Goal: Communication & Community: Ask a question

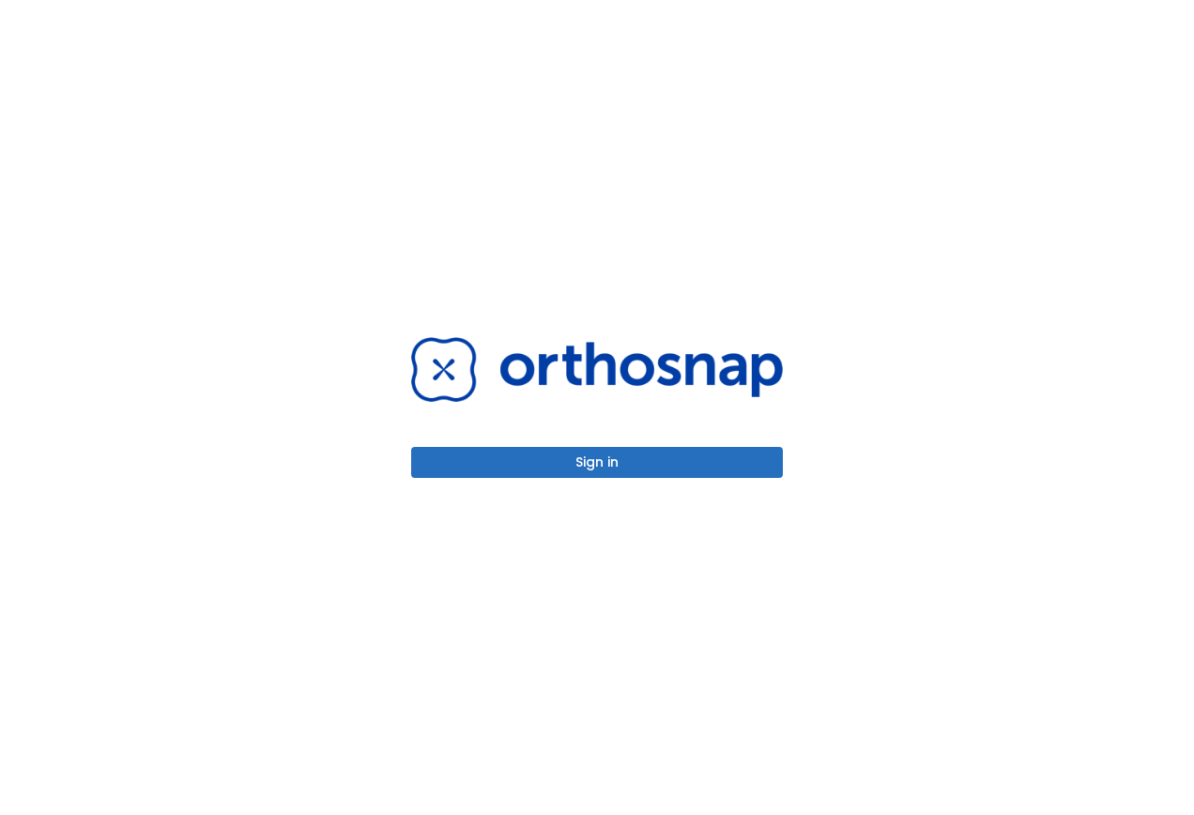
click at [596, 465] on button "Sign in" at bounding box center [597, 462] width 372 height 31
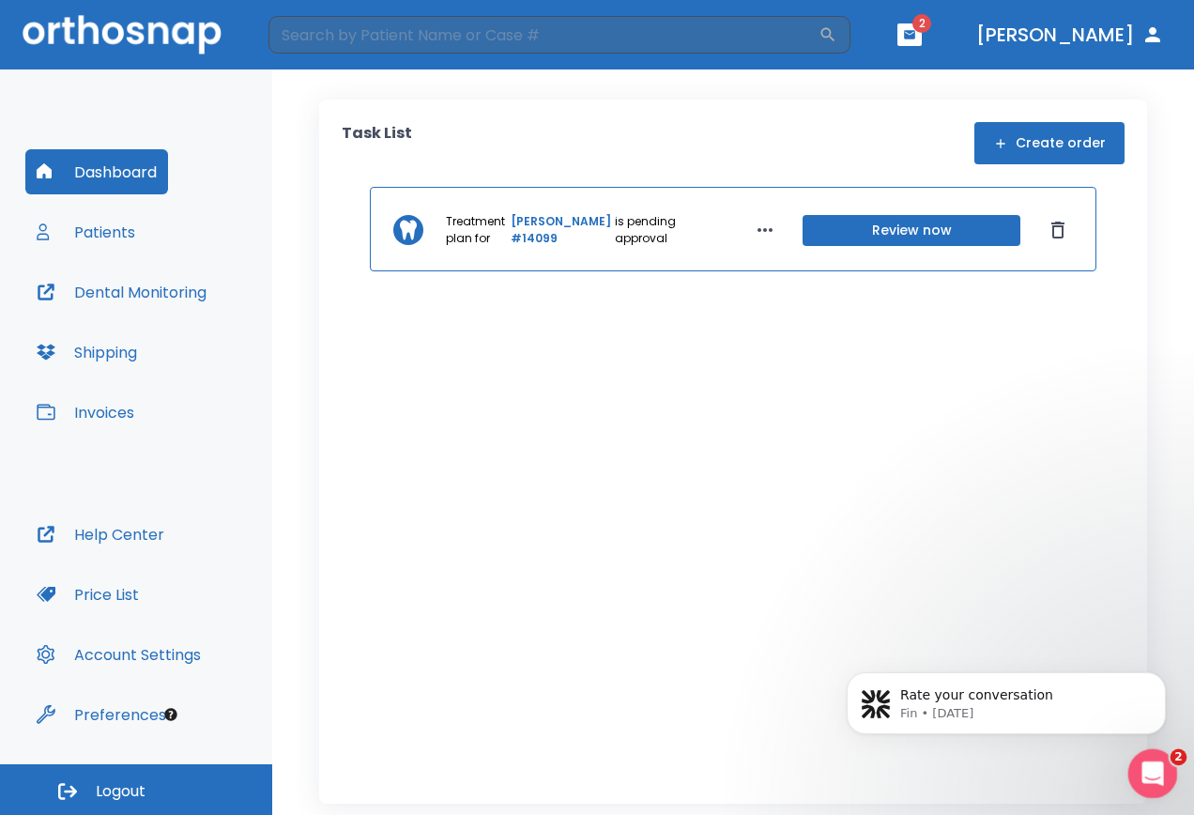
click at [1154, 775] on icon "Open Intercom Messenger" at bounding box center [1150, 770] width 31 height 31
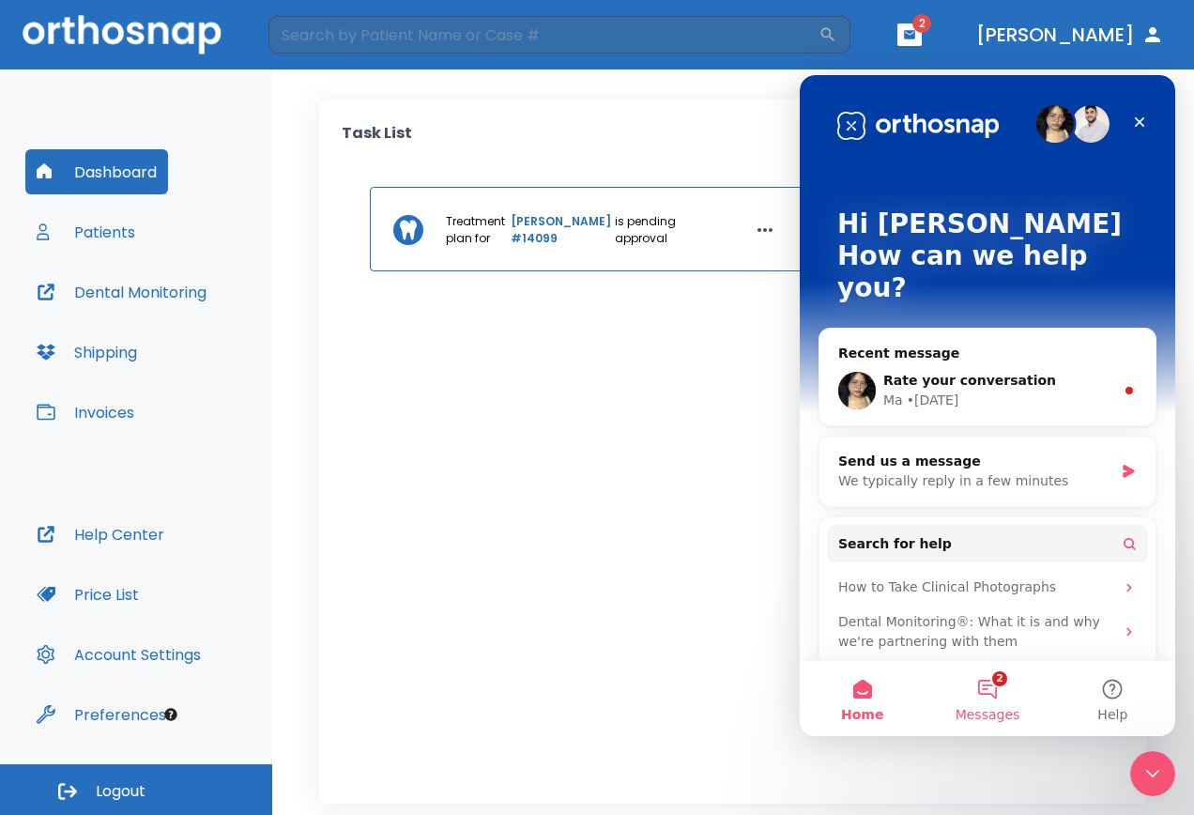
click at [984, 678] on button "2 Messages" at bounding box center [986, 698] width 125 height 75
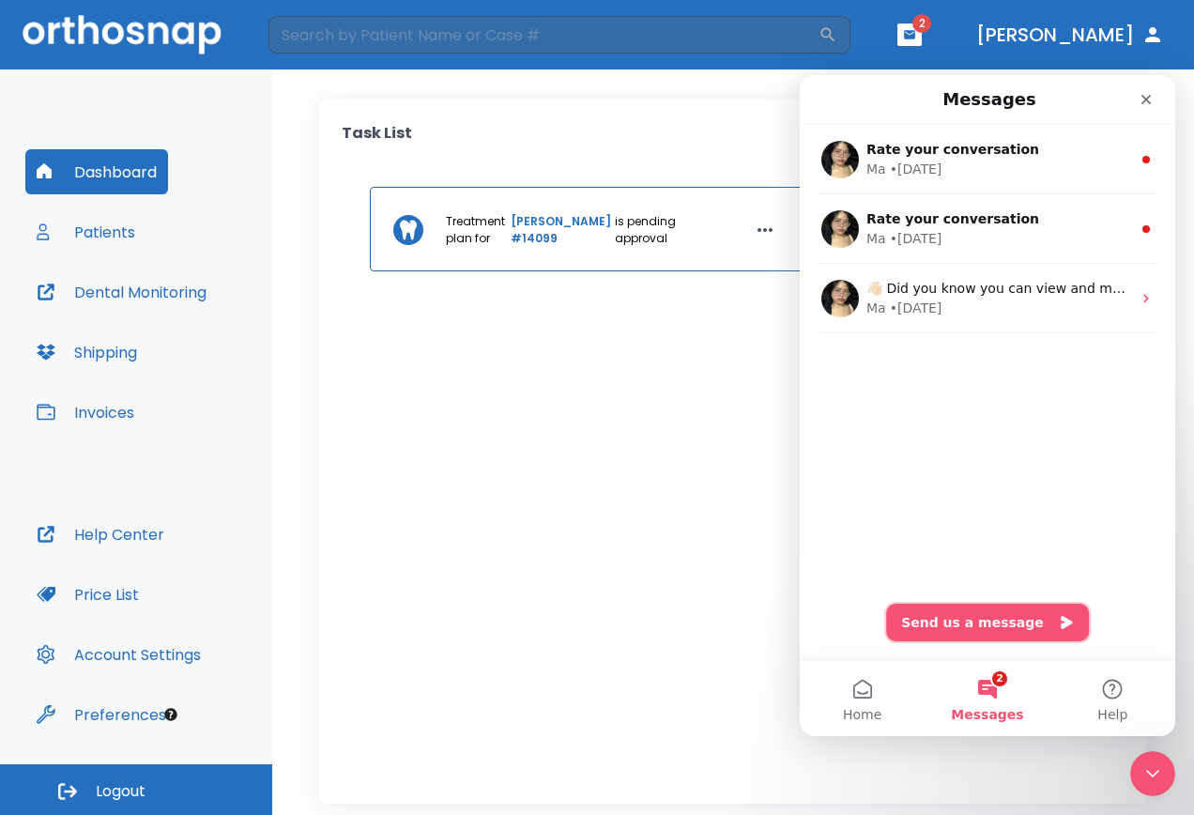
click at [976, 620] on button "Send us a message" at bounding box center [987, 622] width 203 height 38
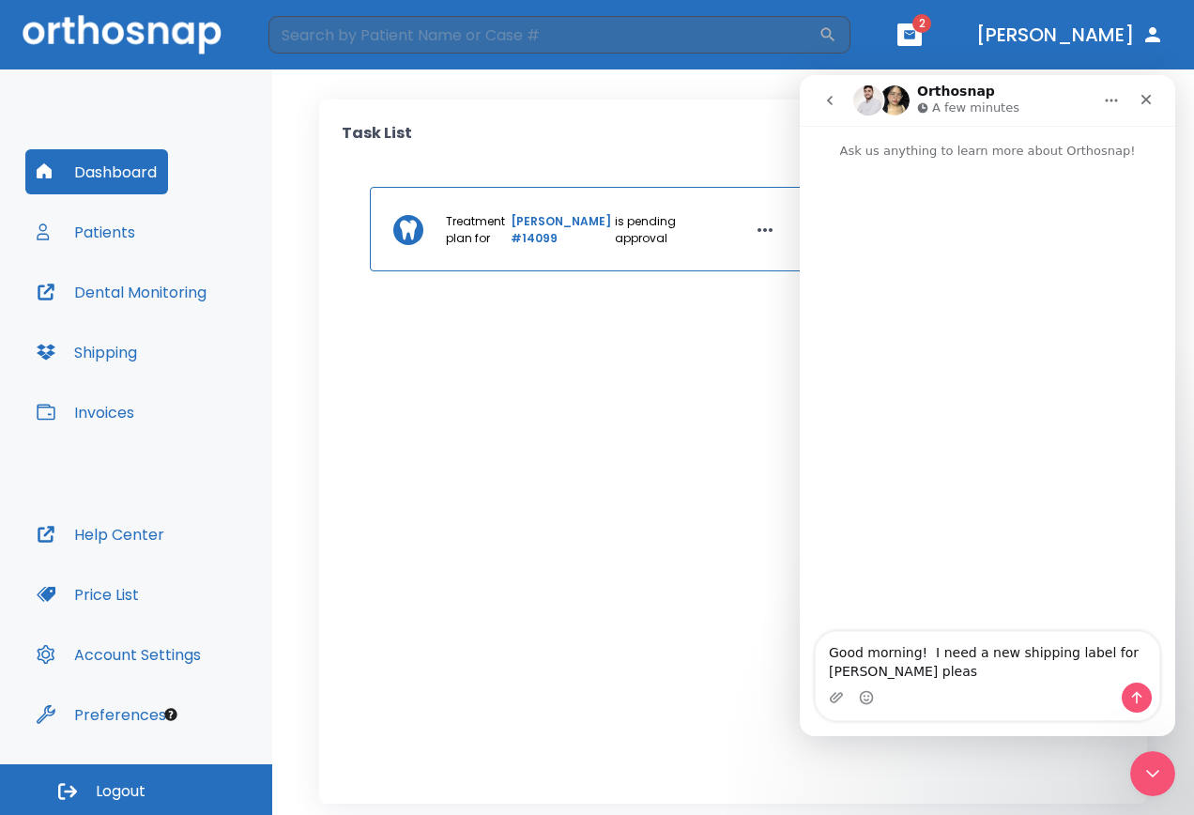
type textarea "Good morning! I need a new shipping label for Alesandra Fehrensen please"
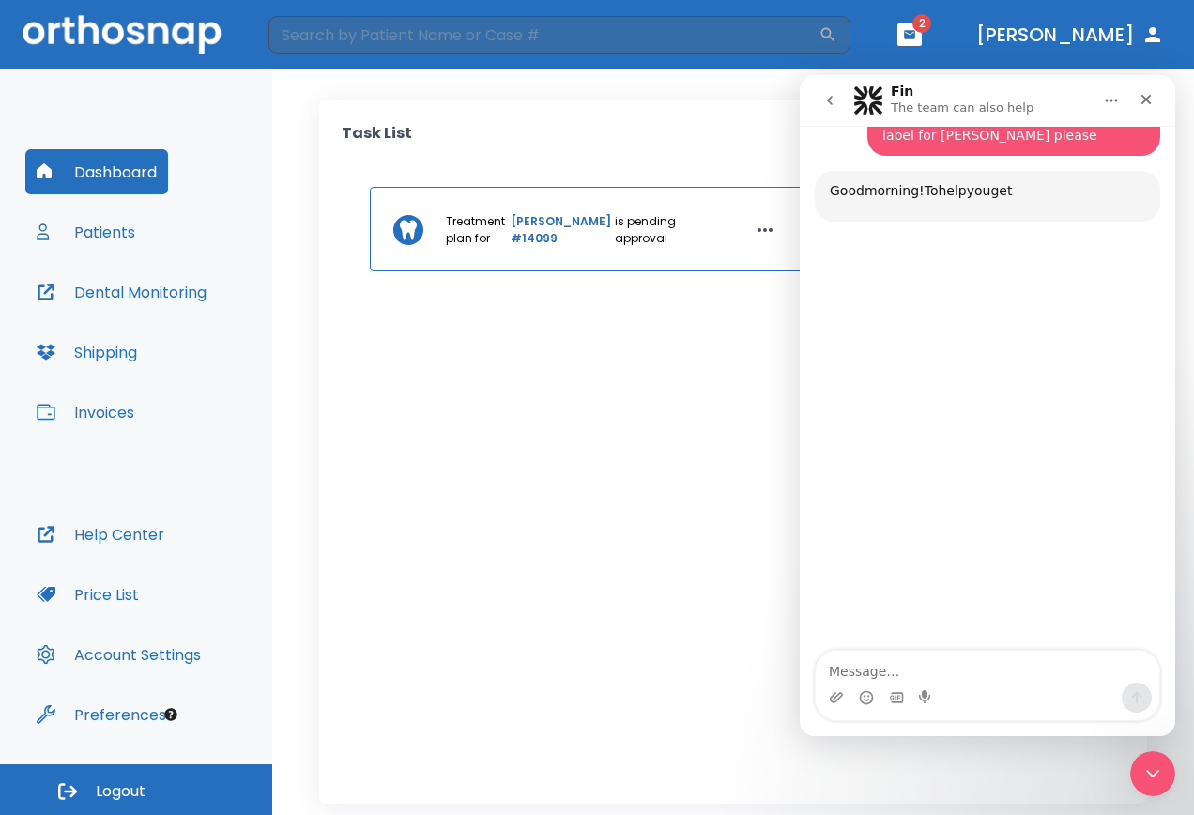
scroll to position [119, 0]
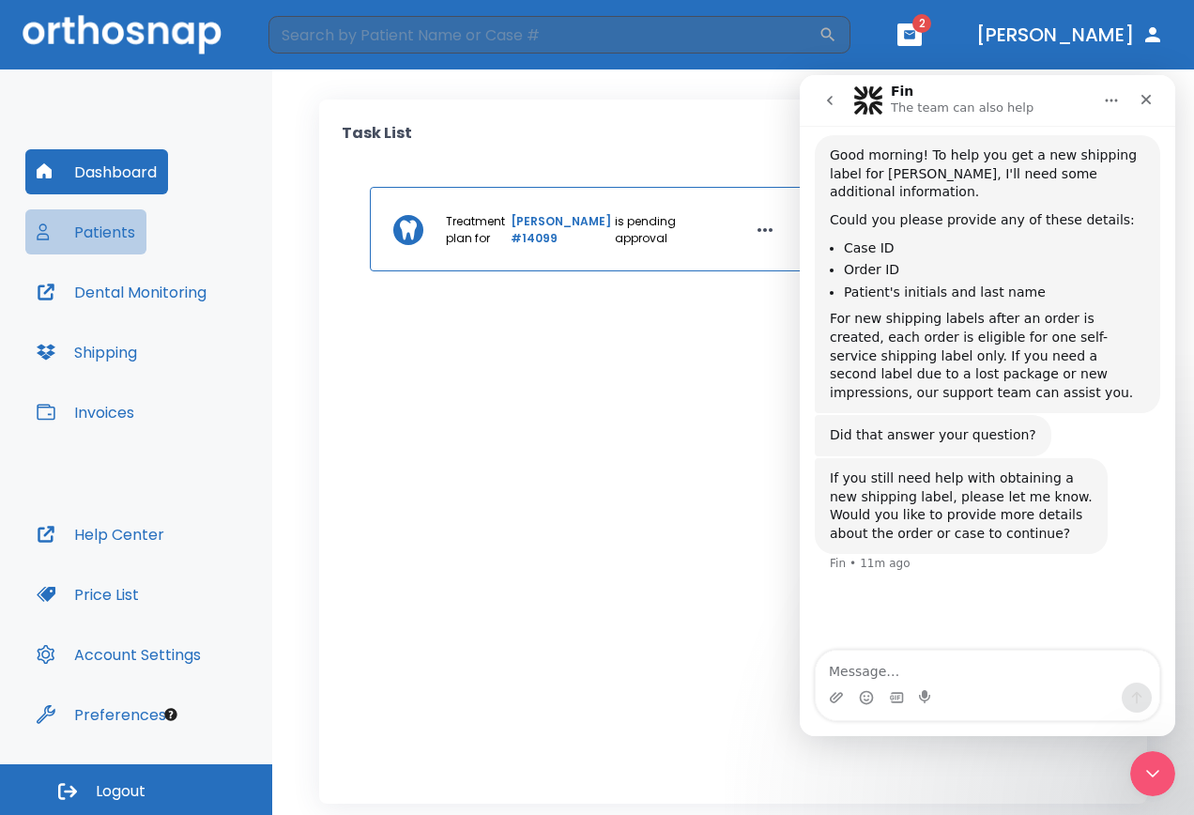
click at [113, 217] on button "Patients" at bounding box center [85, 231] width 121 height 45
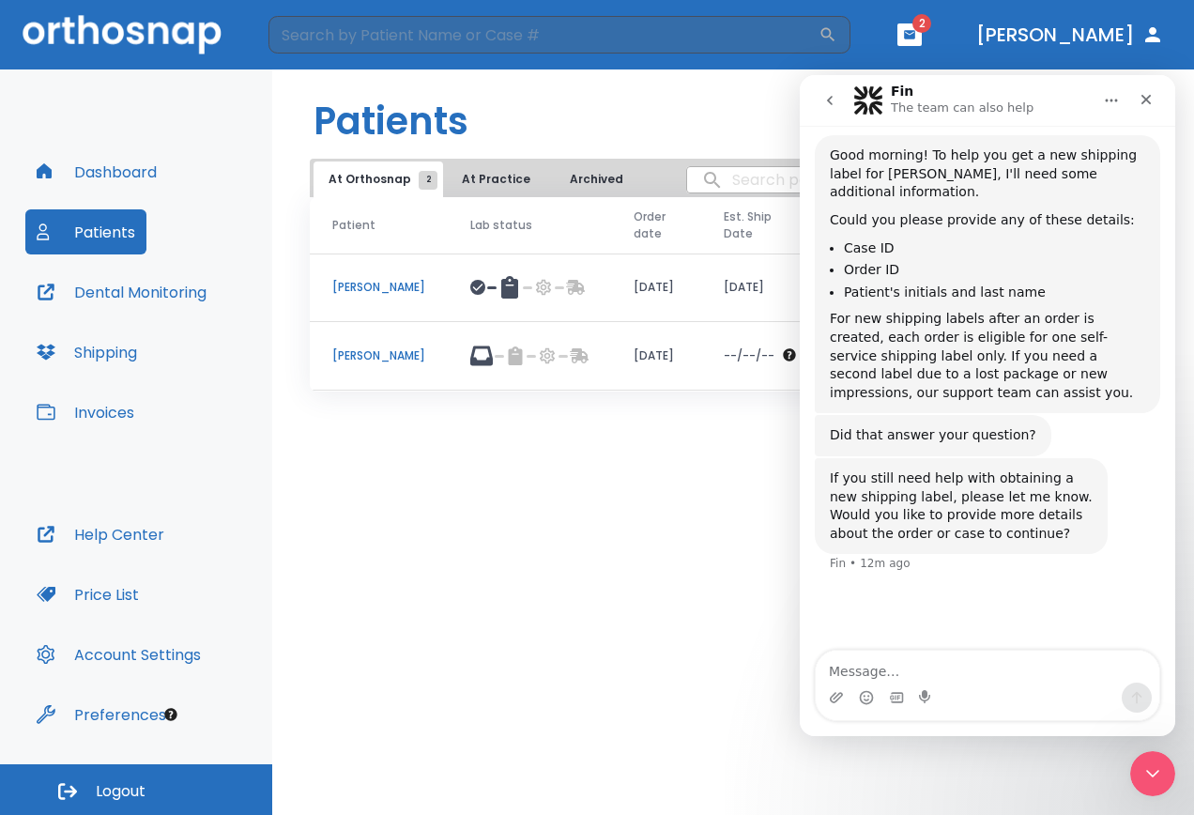
click at [425, 347] on p "[PERSON_NAME]" at bounding box center [378, 355] width 93 height 17
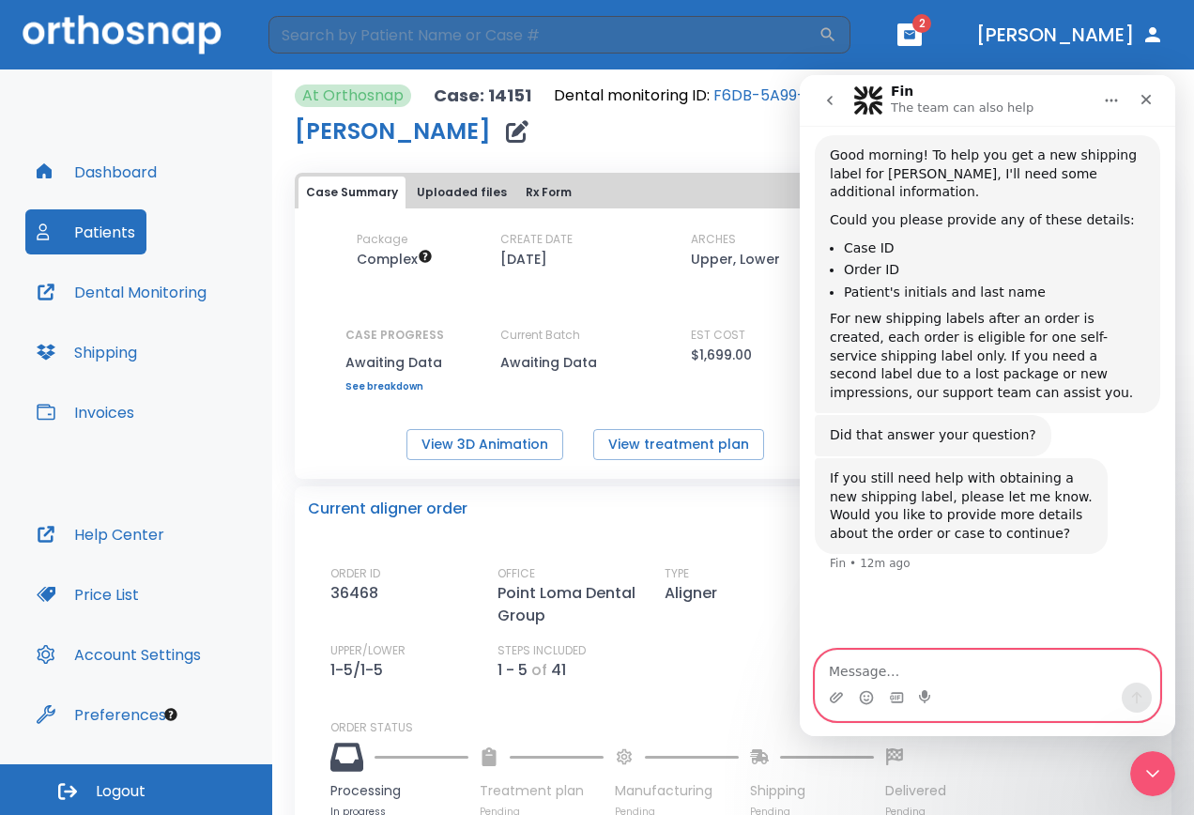
click at [891, 666] on textarea "Message…" at bounding box center [987, 666] width 343 height 32
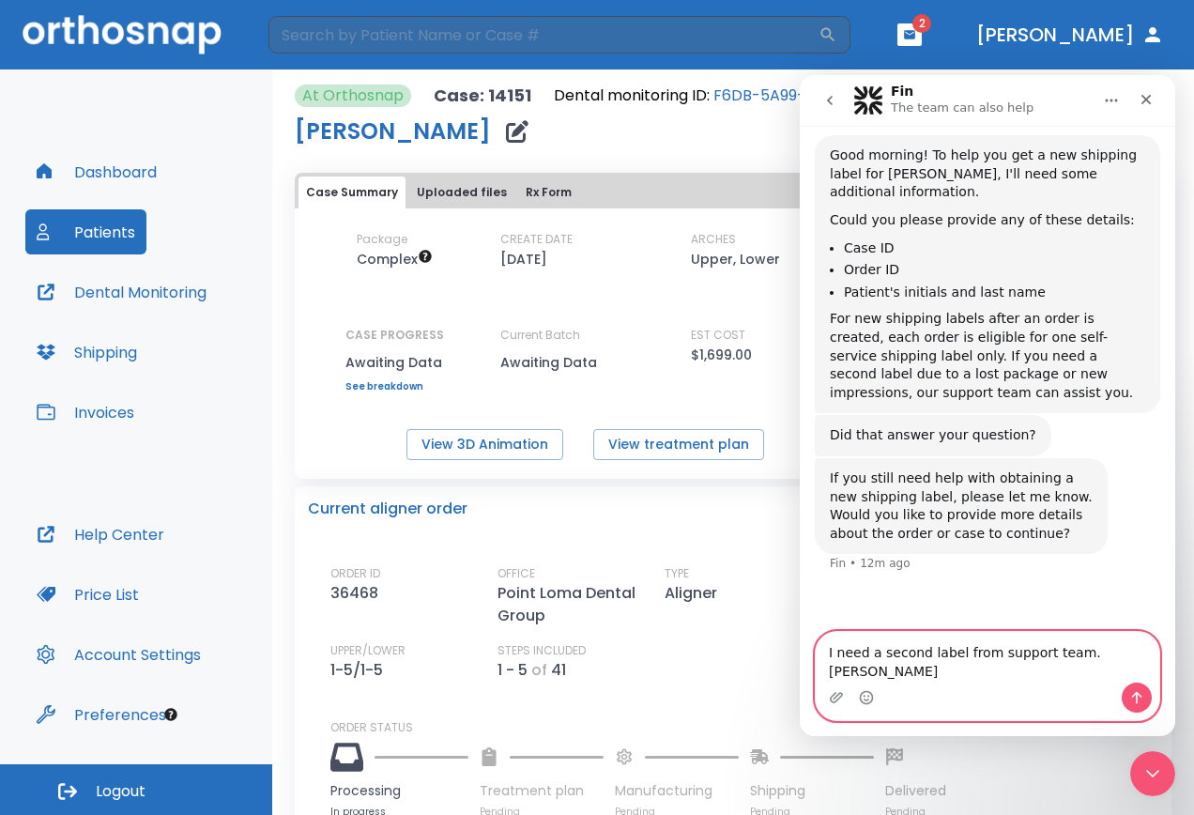
scroll to position [117, 0]
type textarea "I need a second label from support team. Allesandra fehrensen case 14151"
click at [1136, 702] on icon "Send a message…" at bounding box center [1136, 697] width 15 height 15
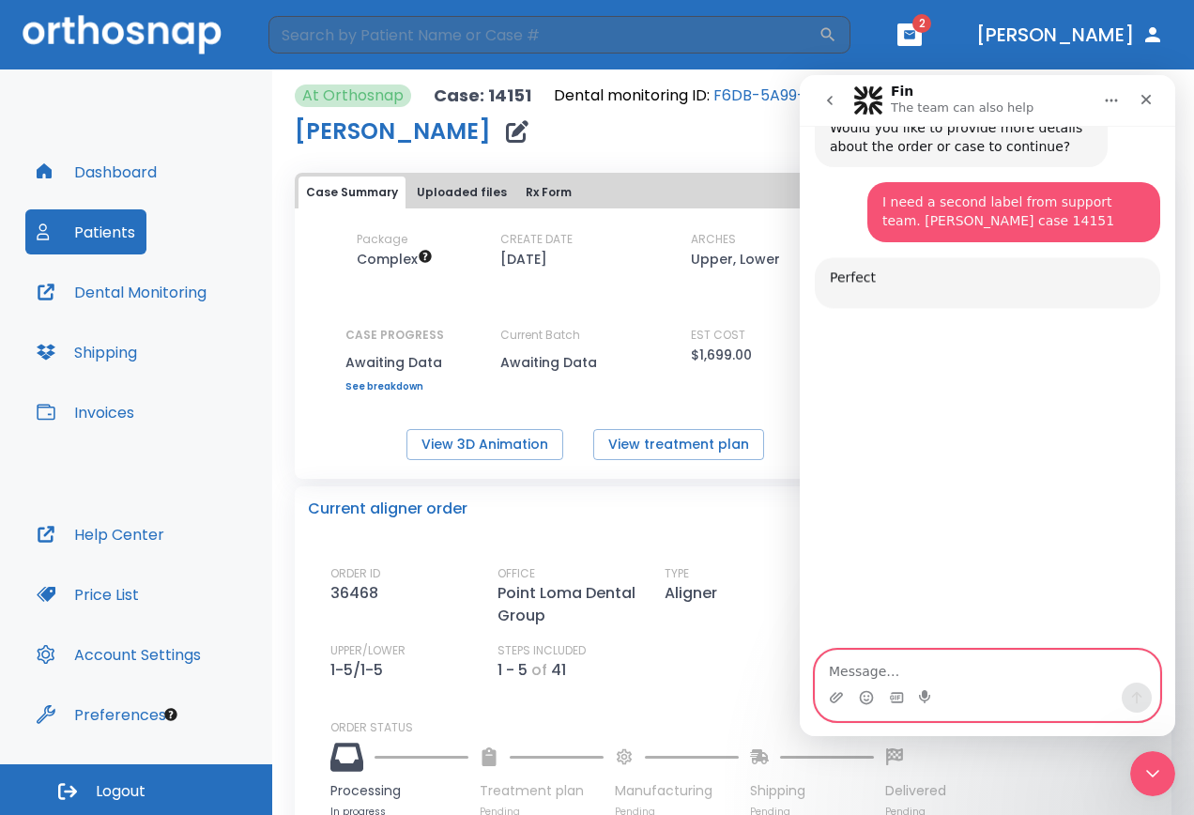
scroll to position [570, 0]
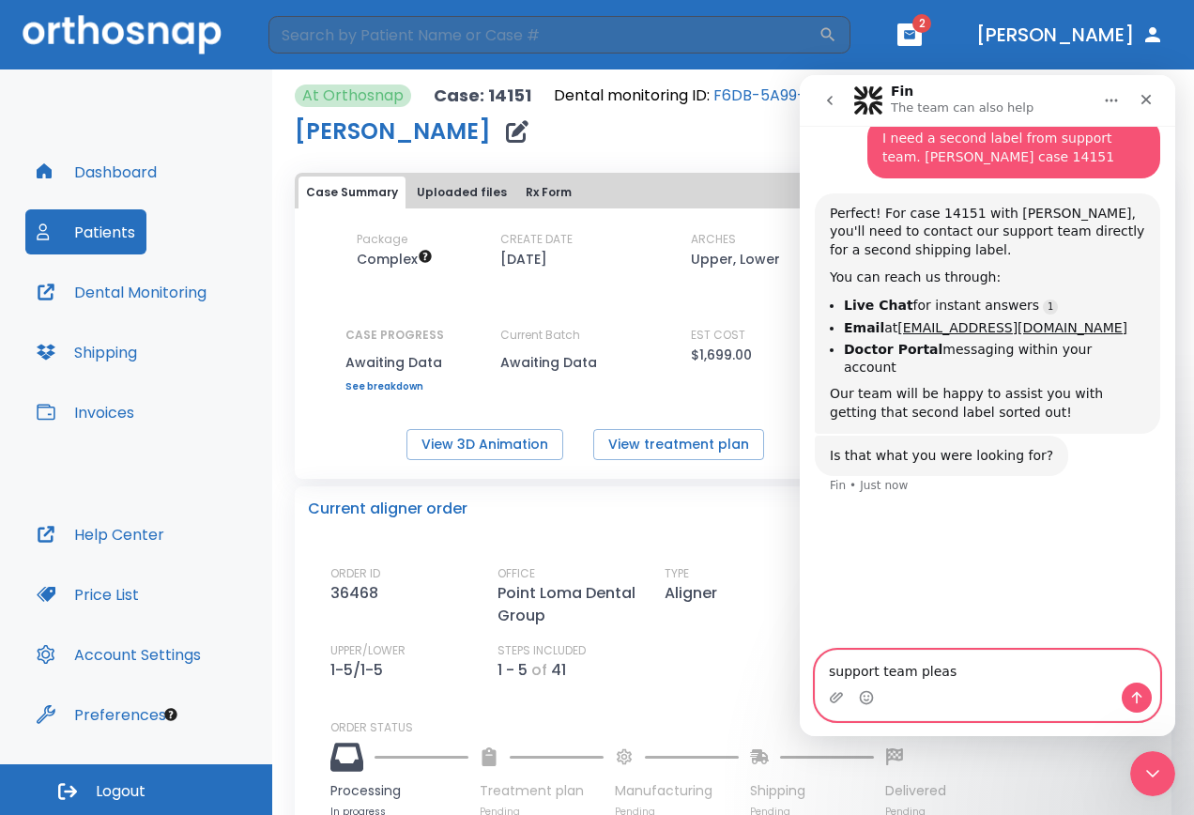
type textarea "support team please"
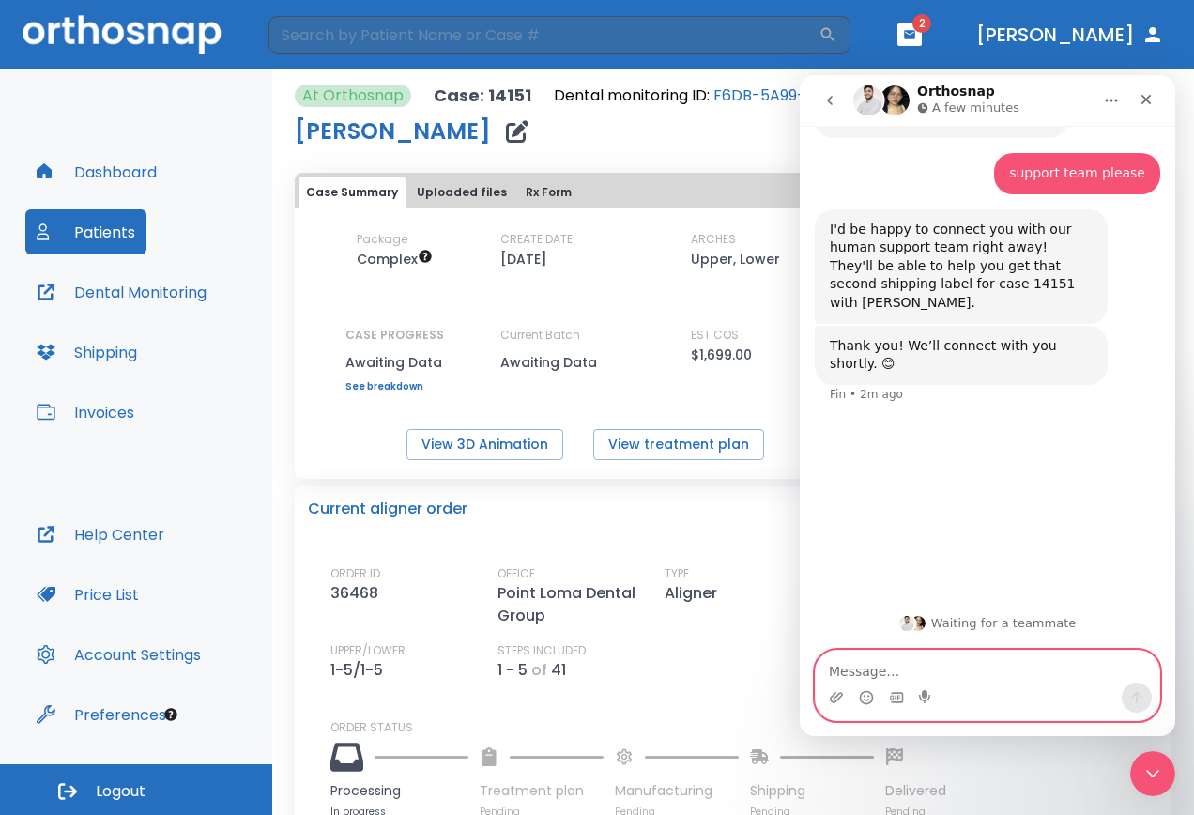
scroll to position [959, 0]
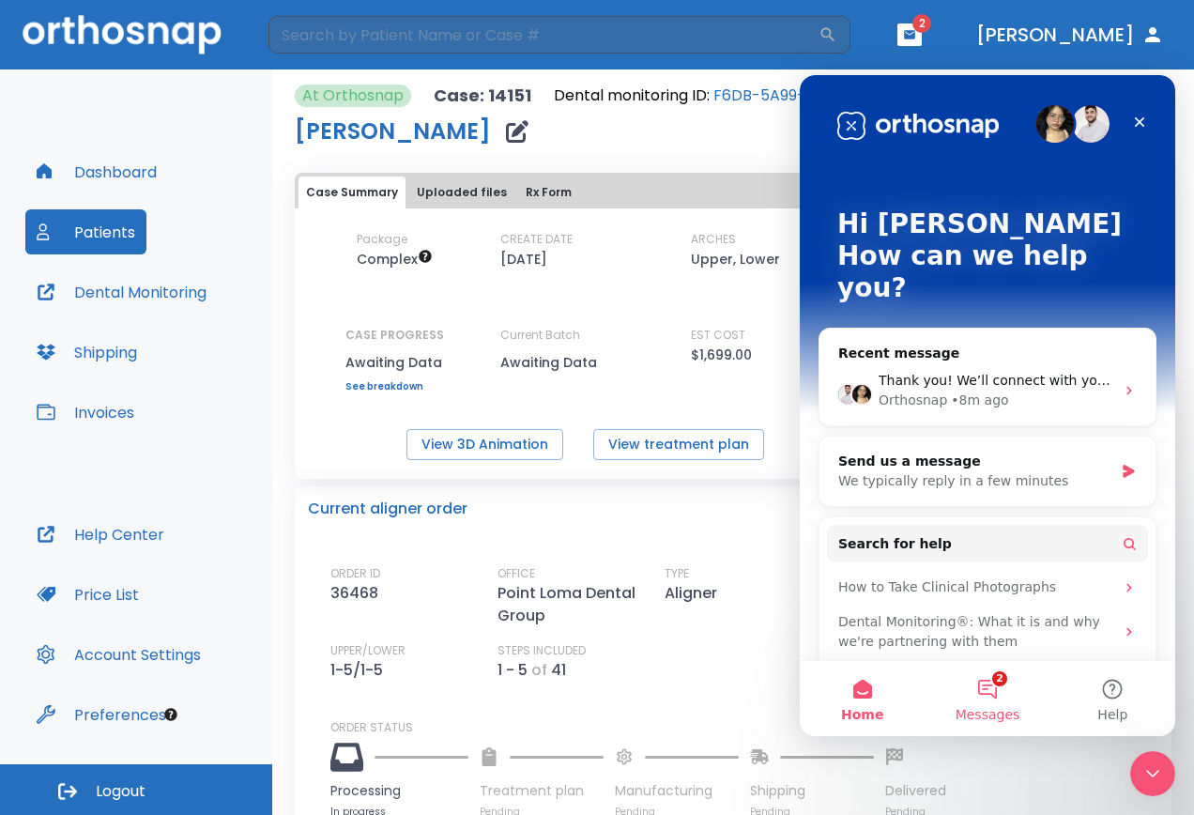
click at [989, 698] on button "2 Messages" at bounding box center [986, 698] width 125 height 75
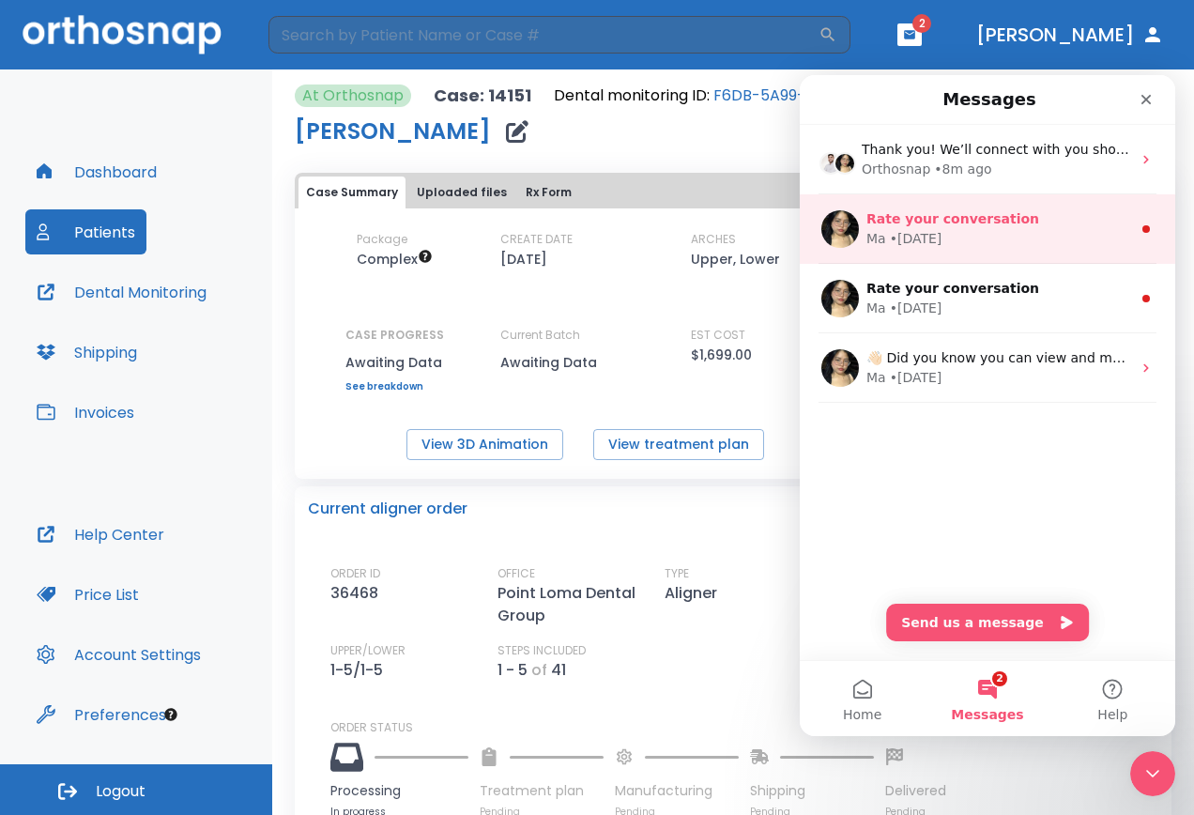
click at [985, 224] on span "Rate your conversation" at bounding box center [952, 218] width 173 height 15
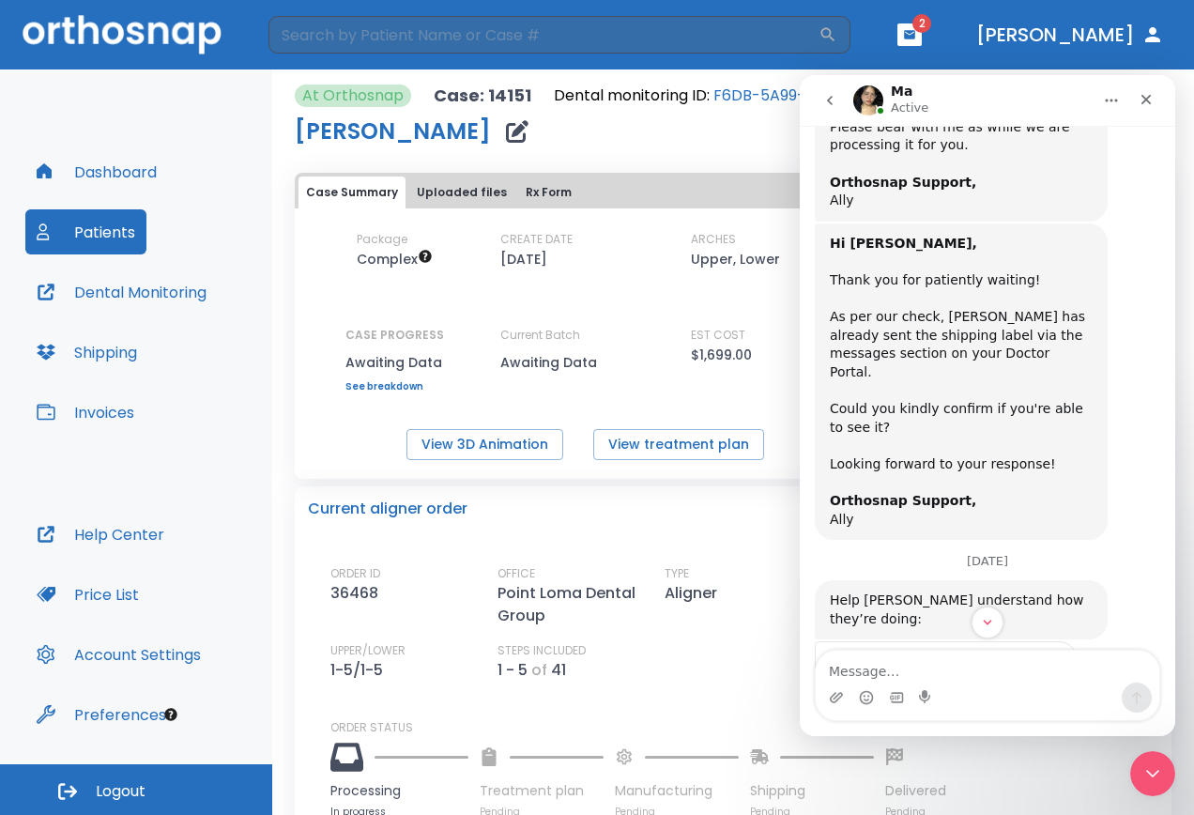
scroll to position [1444, 0]
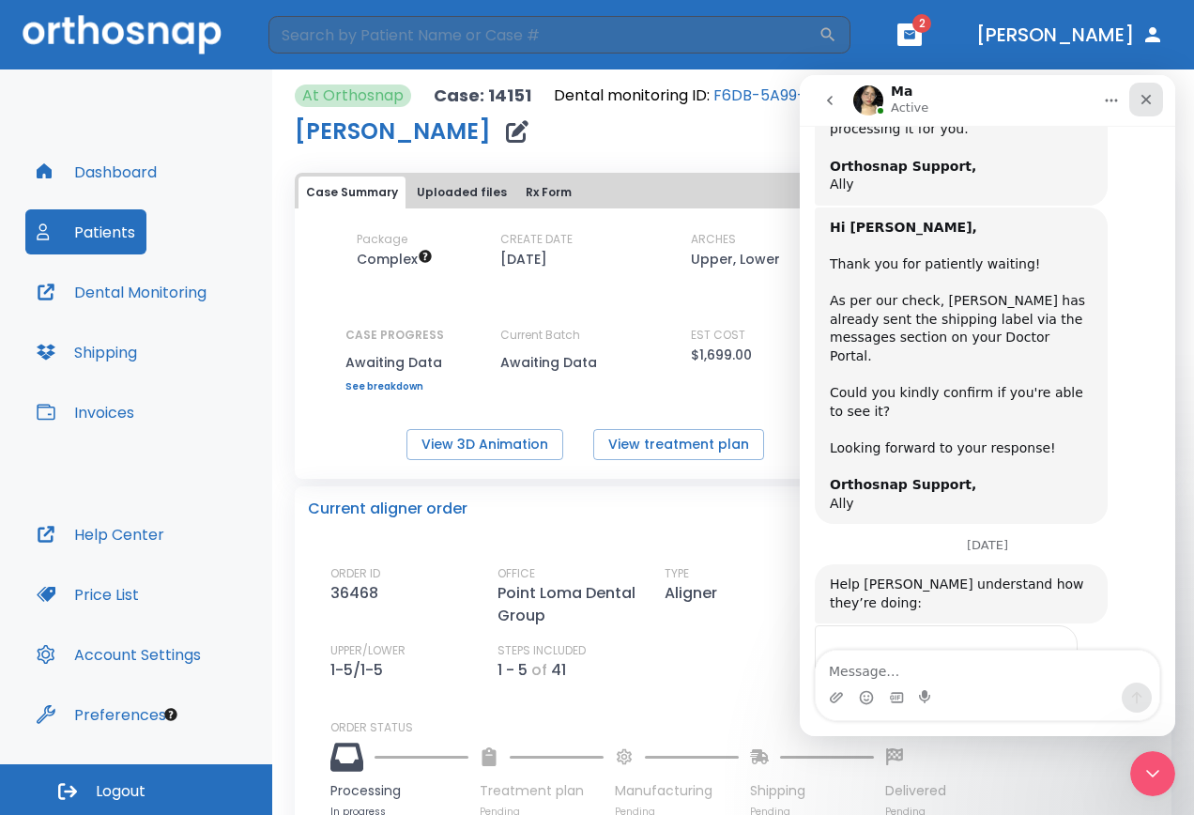
click at [1146, 97] on icon "Close" at bounding box center [1145, 99] width 15 height 15
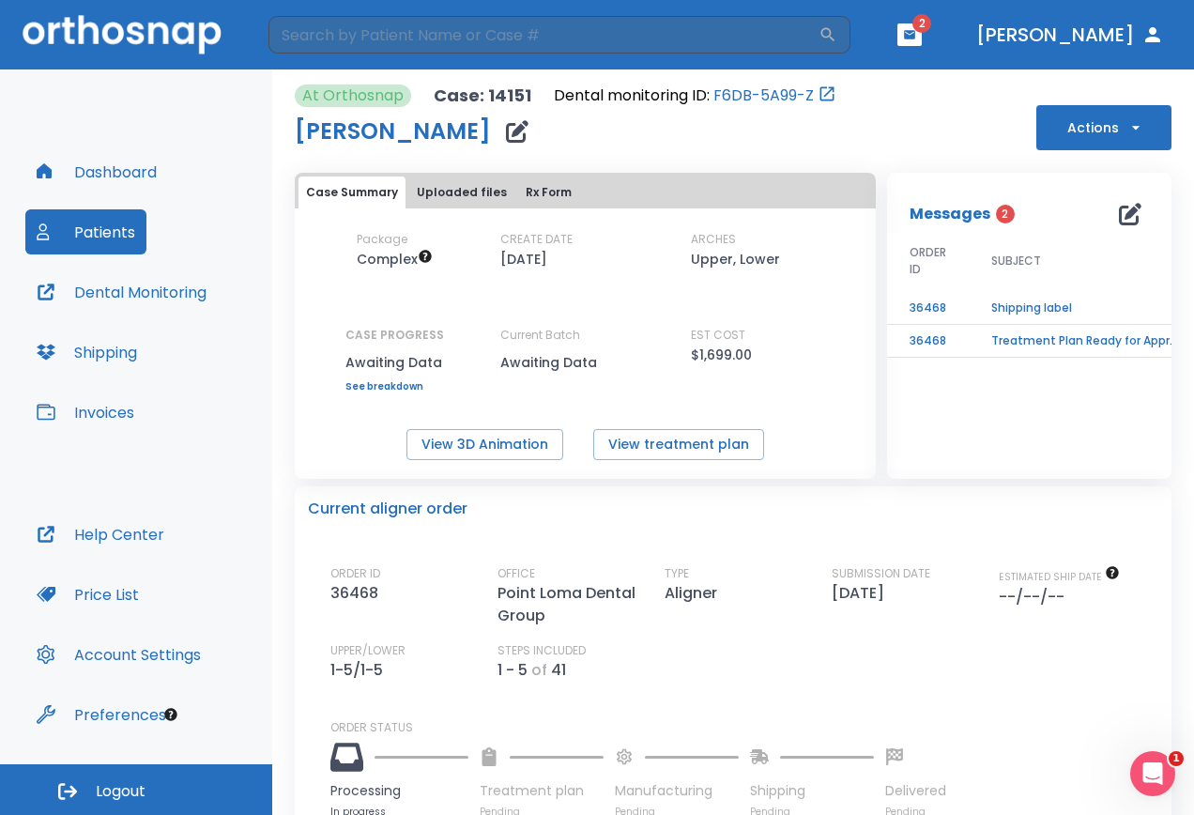
click at [939, 219] on p "Messages" at bounding box center [949, 214] width 81 height 23
click at [1007, 309] on td "Shipping label" at bounding box center [1086, 308] width 235 height 33
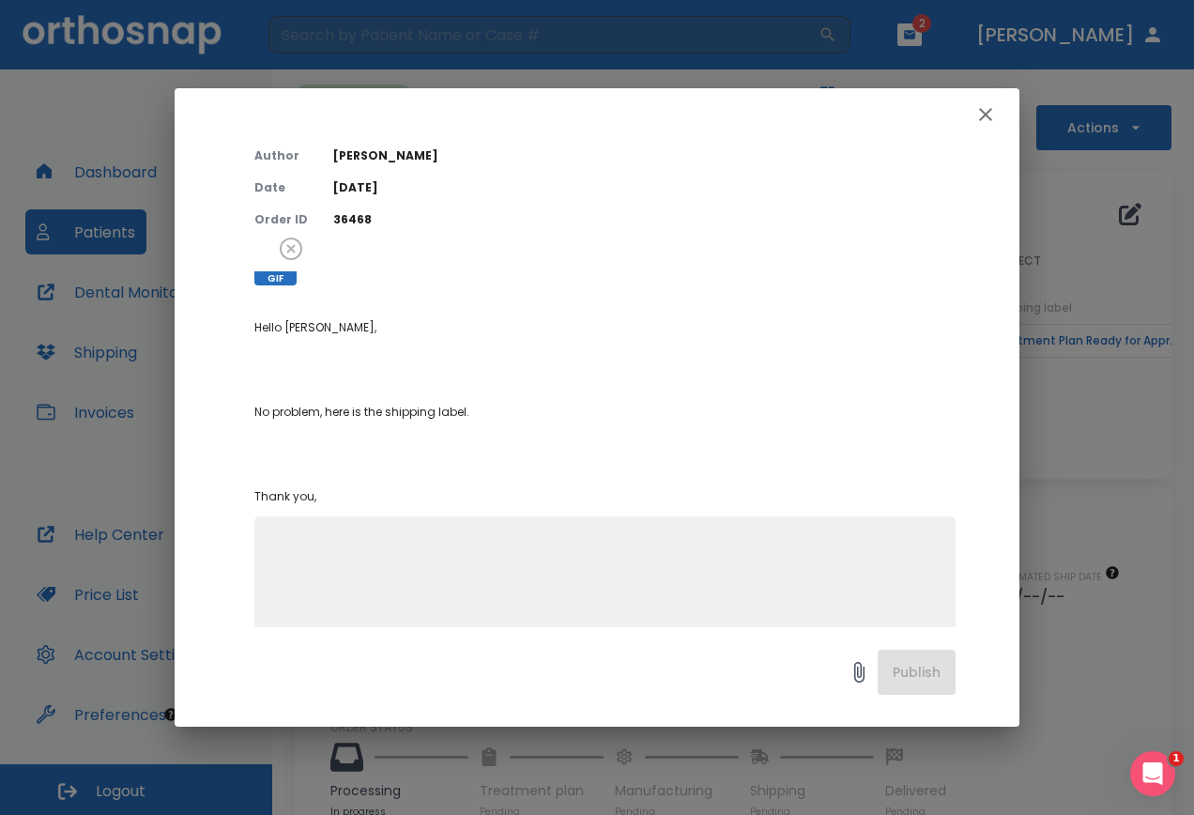
scroll to position [126, 0]
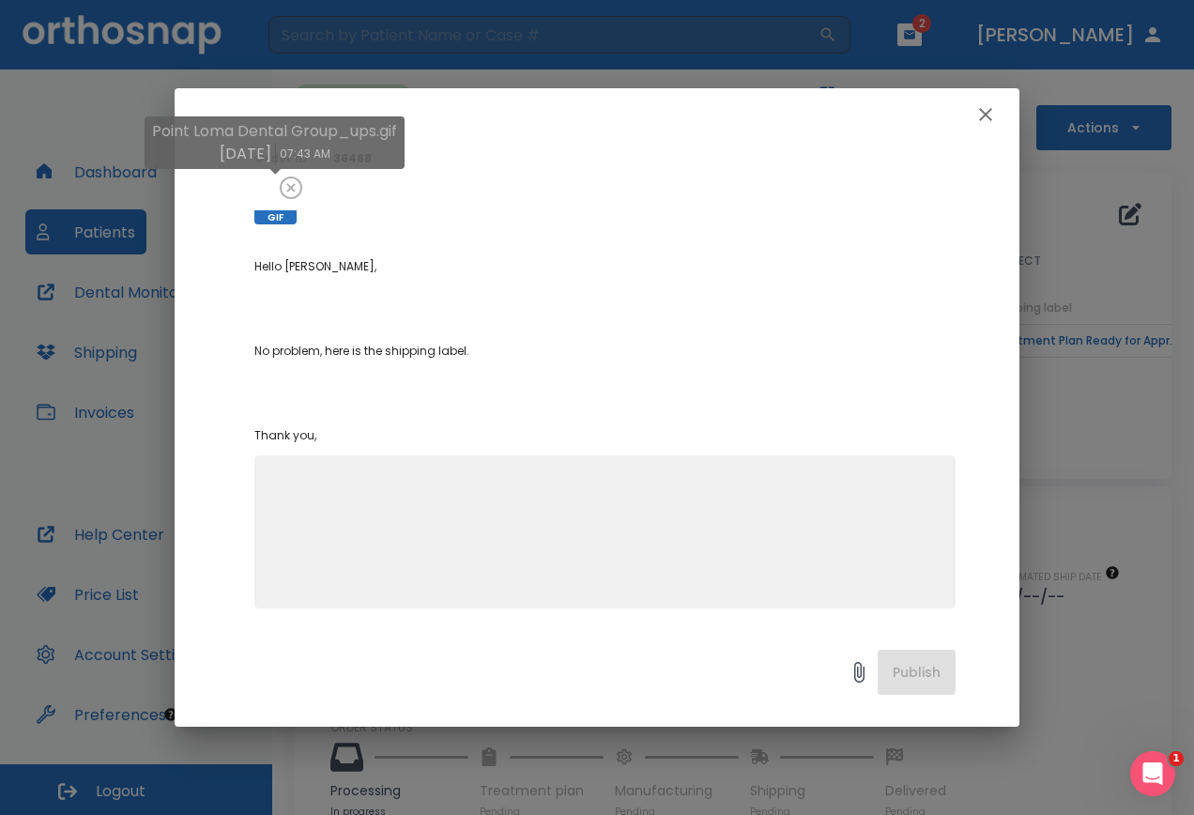
click at [272, 211] on span "GIF" at bounding box center [275, 217] width 42 height 14
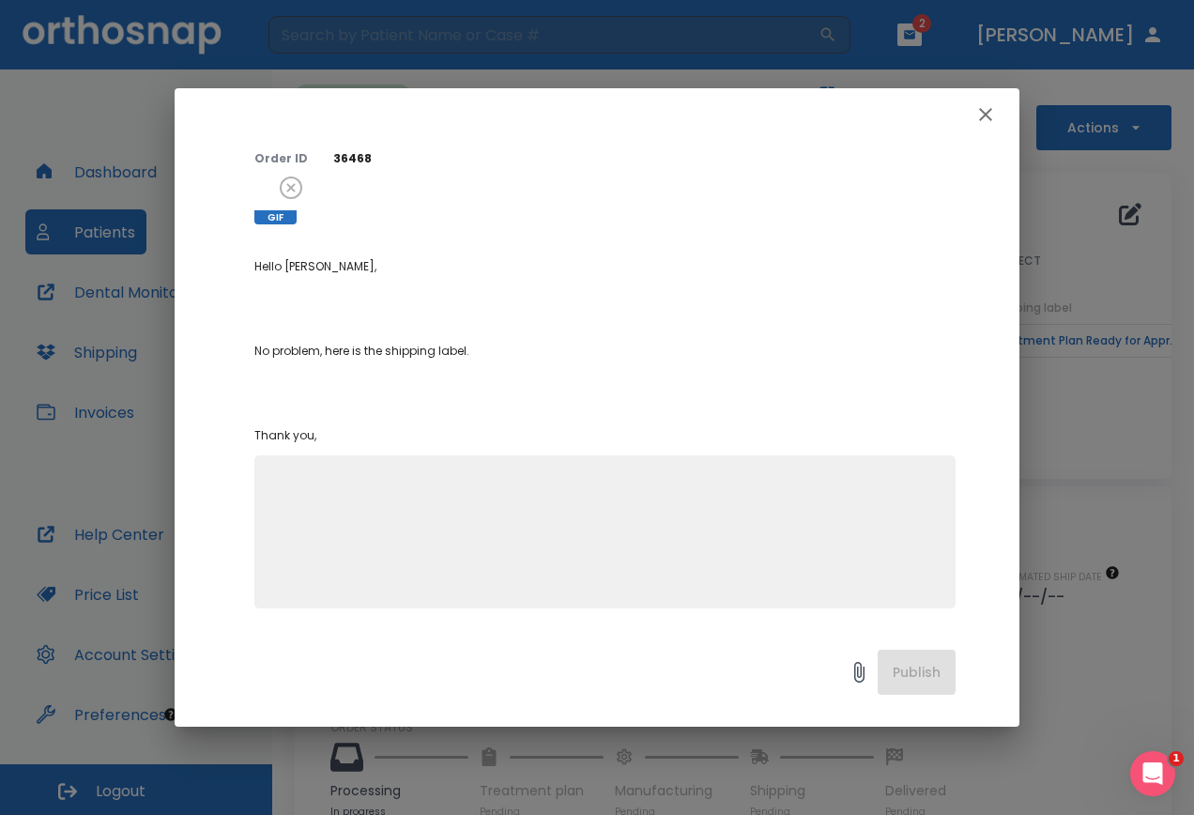
scroll to position [1444, 0]
click at [982, 115] on icon "button" at bounding box center [985, 114] width 23 height 23
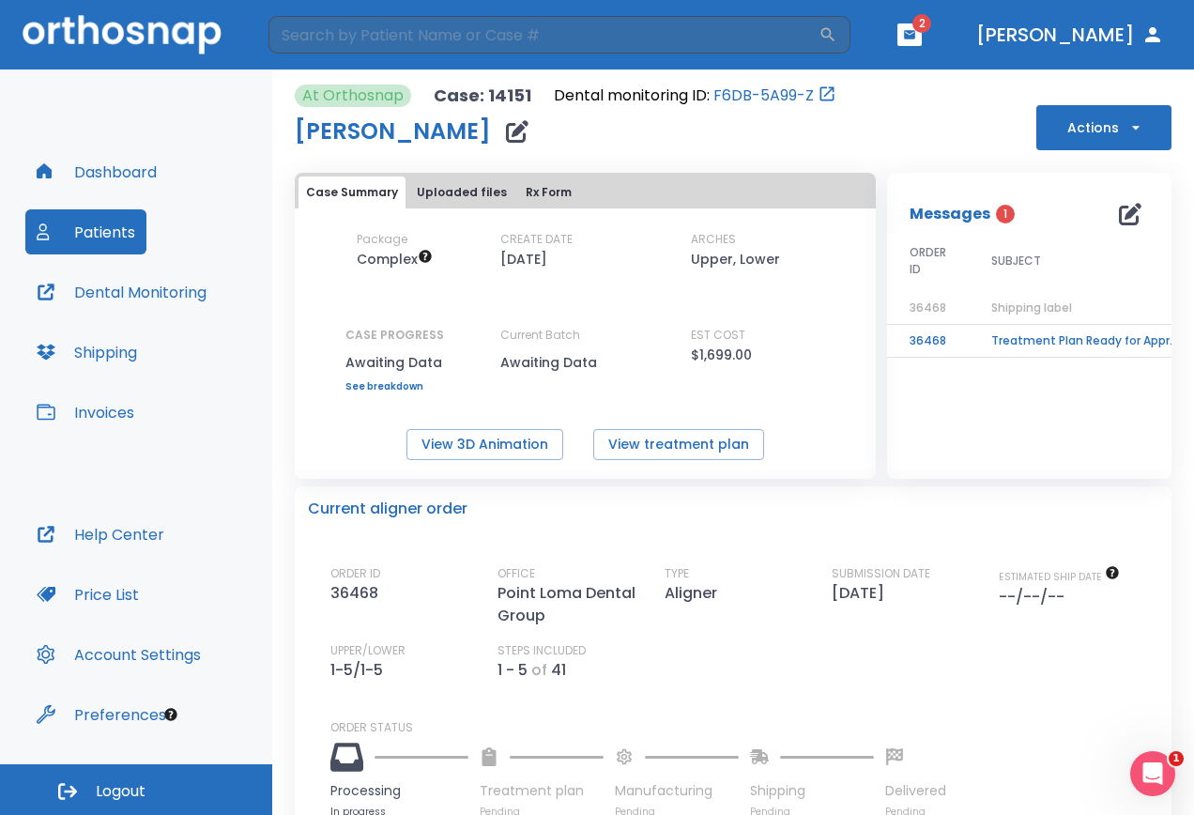
click at [922, 27] on button "button" at bounding box center [909, 34] width 24 height 23
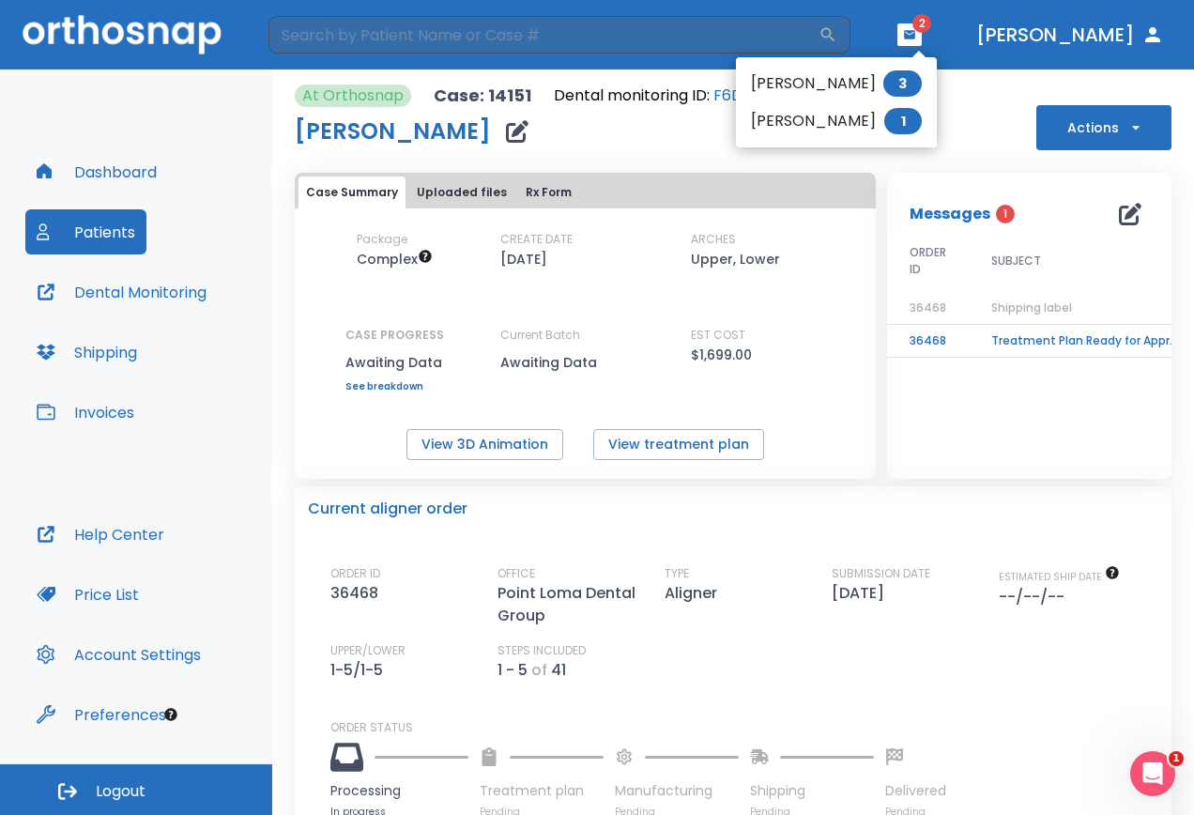
click at [841, 116] on li "Allesandra Fehrensen 1" at bounding box center [836, 121] width 201 height 38
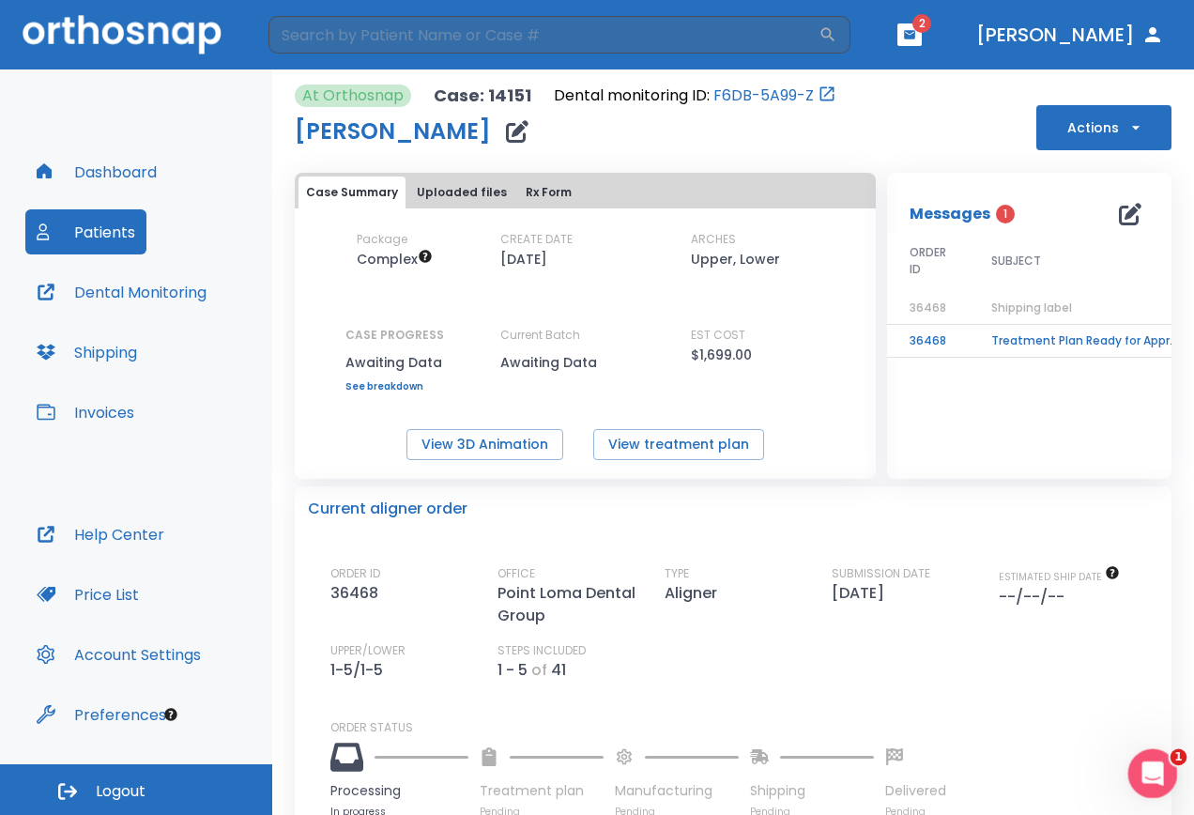
click at [1155, 762] on icon "Open Intercom Messenger" at bounding box center [1150, 770] width 31 height 31
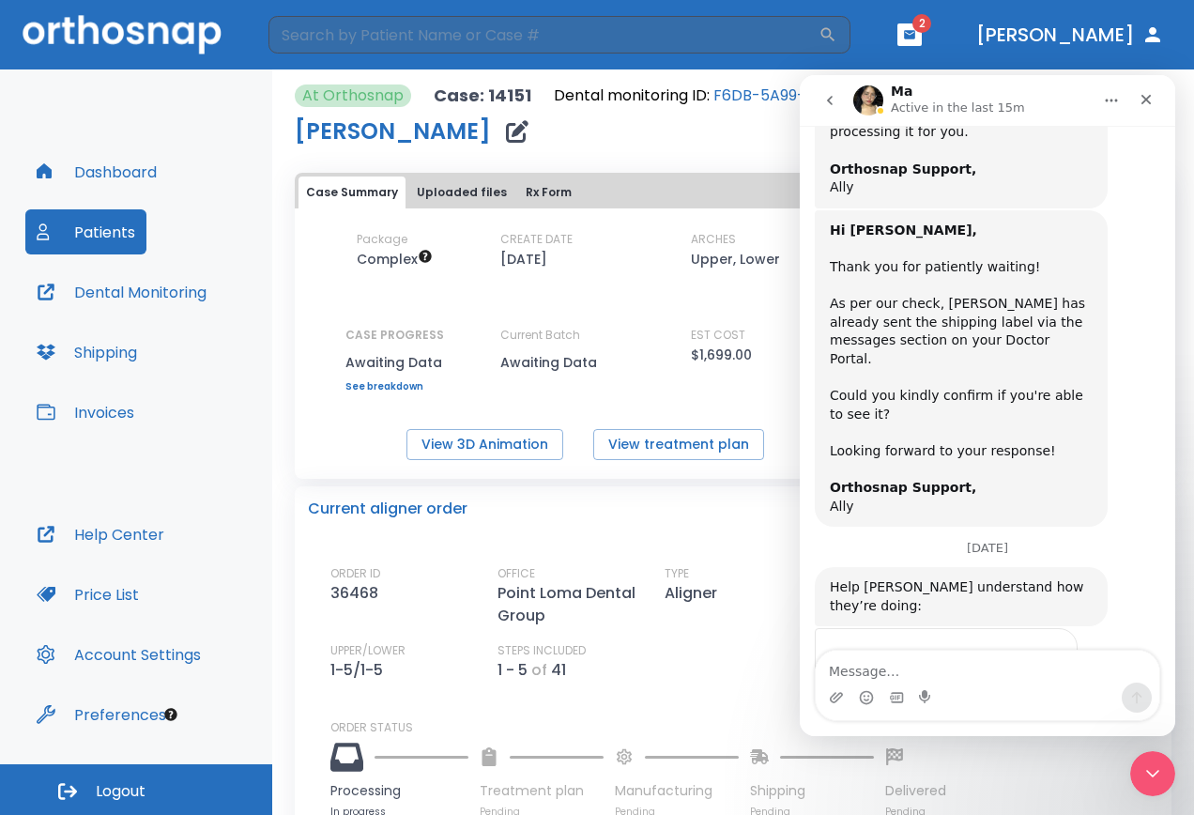
click at [991, 679] on span "Great" at bounding box center [990, 696] width 34 height 34
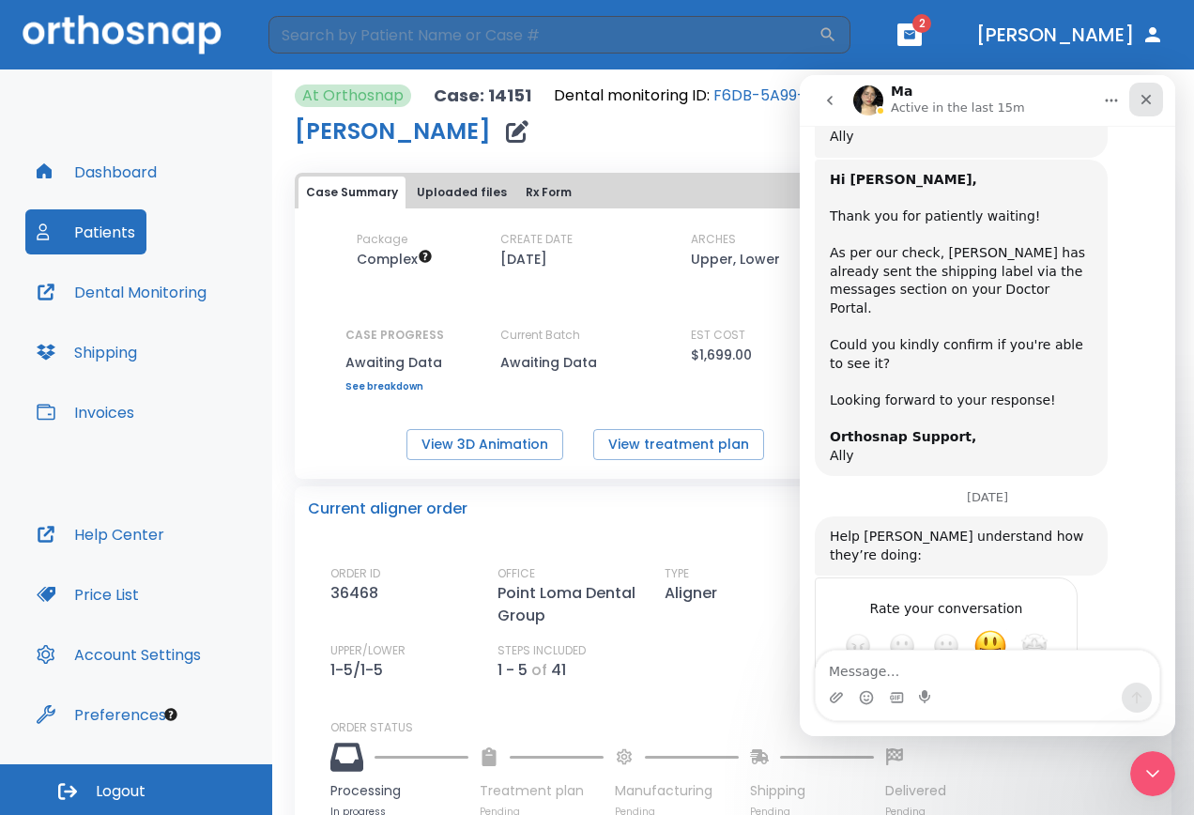
click at [1144, 108] on div "Close" at bounding box center [1146, 100] width 34 height 34
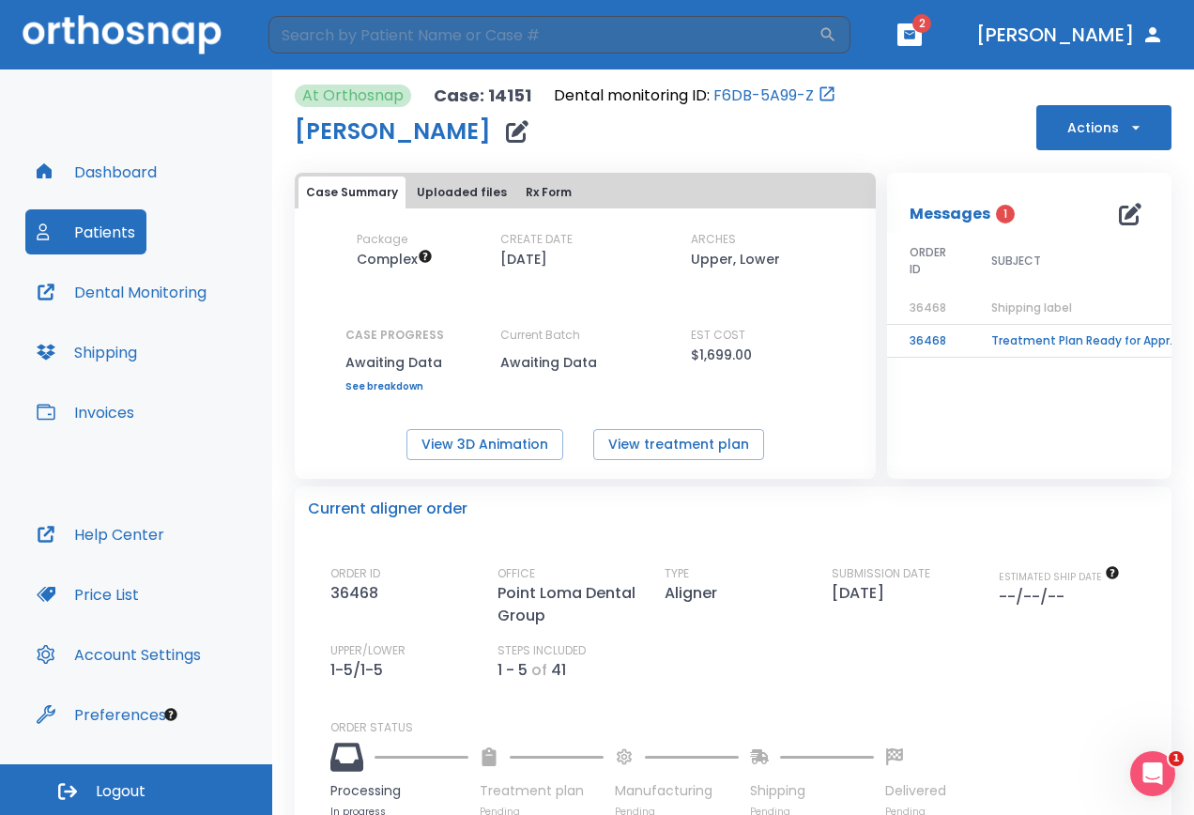
click at [1009, 337] on td "Treatment Plan Ready for Approval!" at bounding box center [1086, 341] width 235 height 33
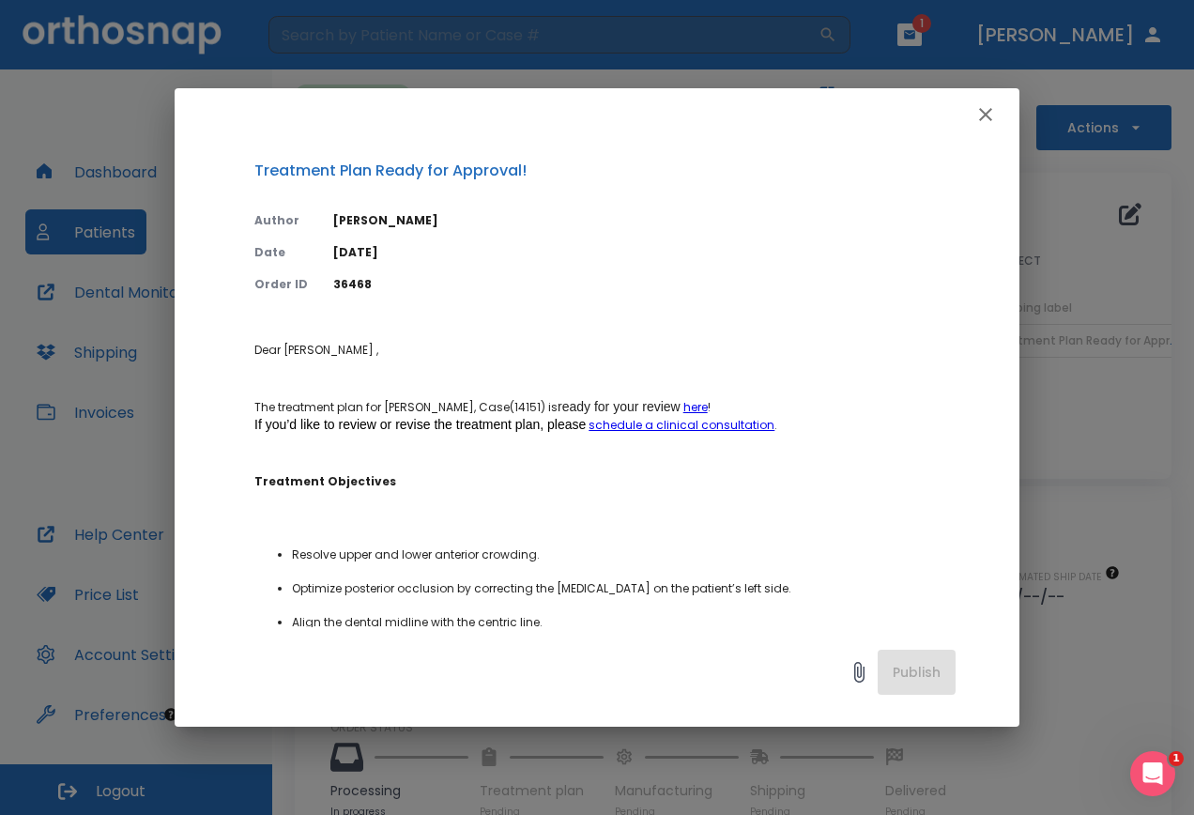
click at [986, 119] on icon "button" at bounding box center [985, 114] width 23 height 23
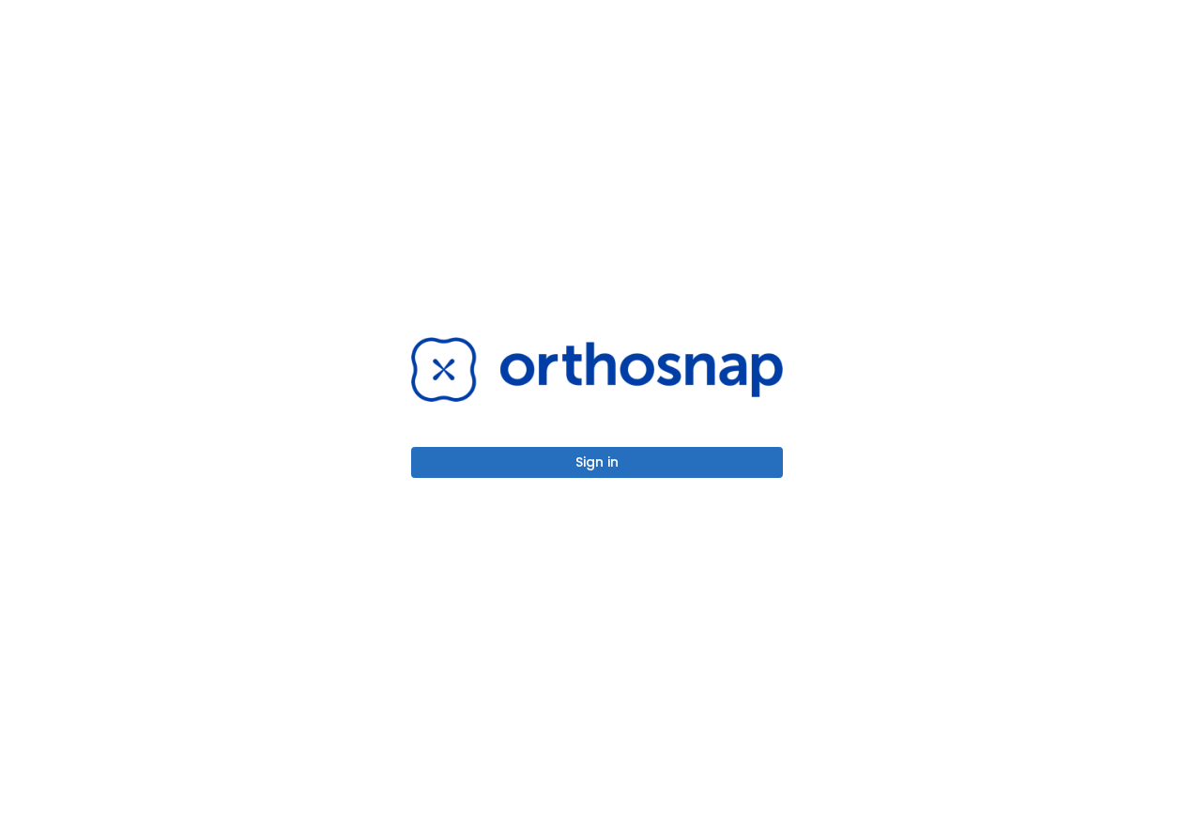
click at [578, 471] on button "Sign in" at bounding box center [597, 462] width 372 height 31
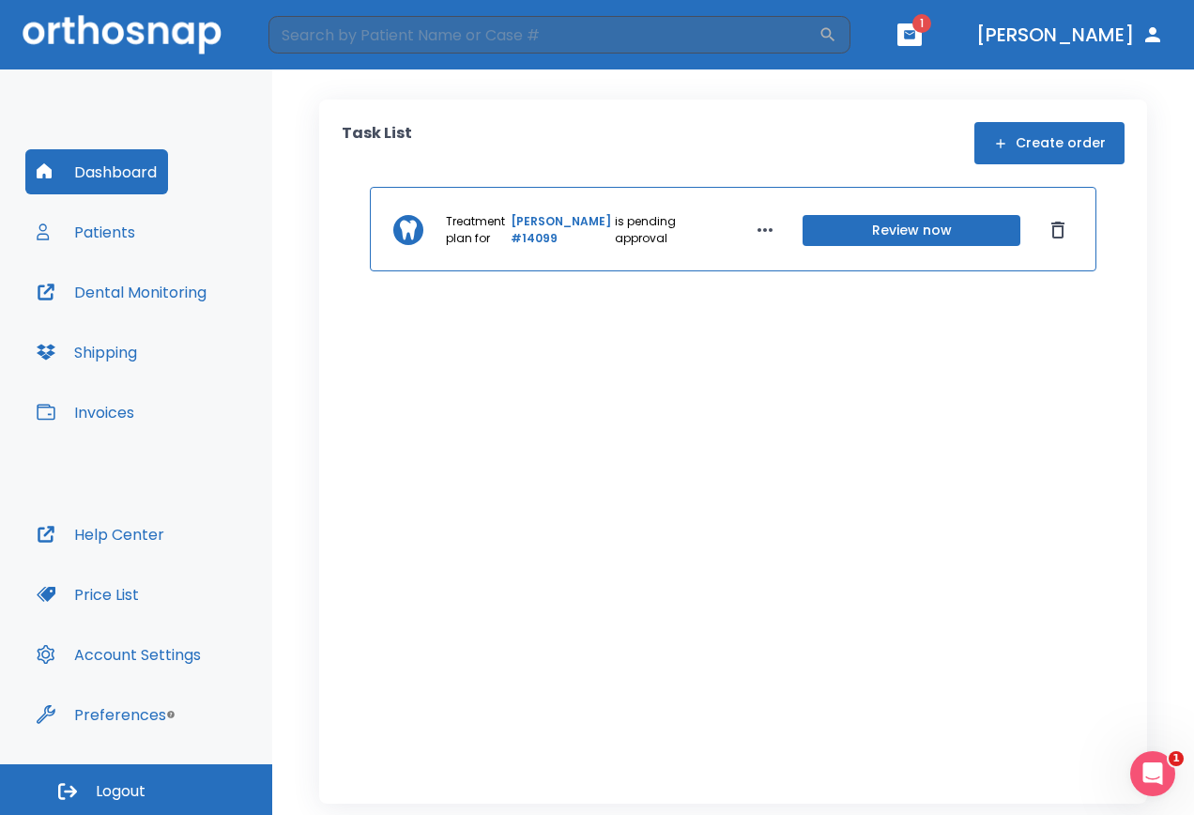
click at [856, 238] on button "Review now" at bounding box center [911, 230] width 218 height 31
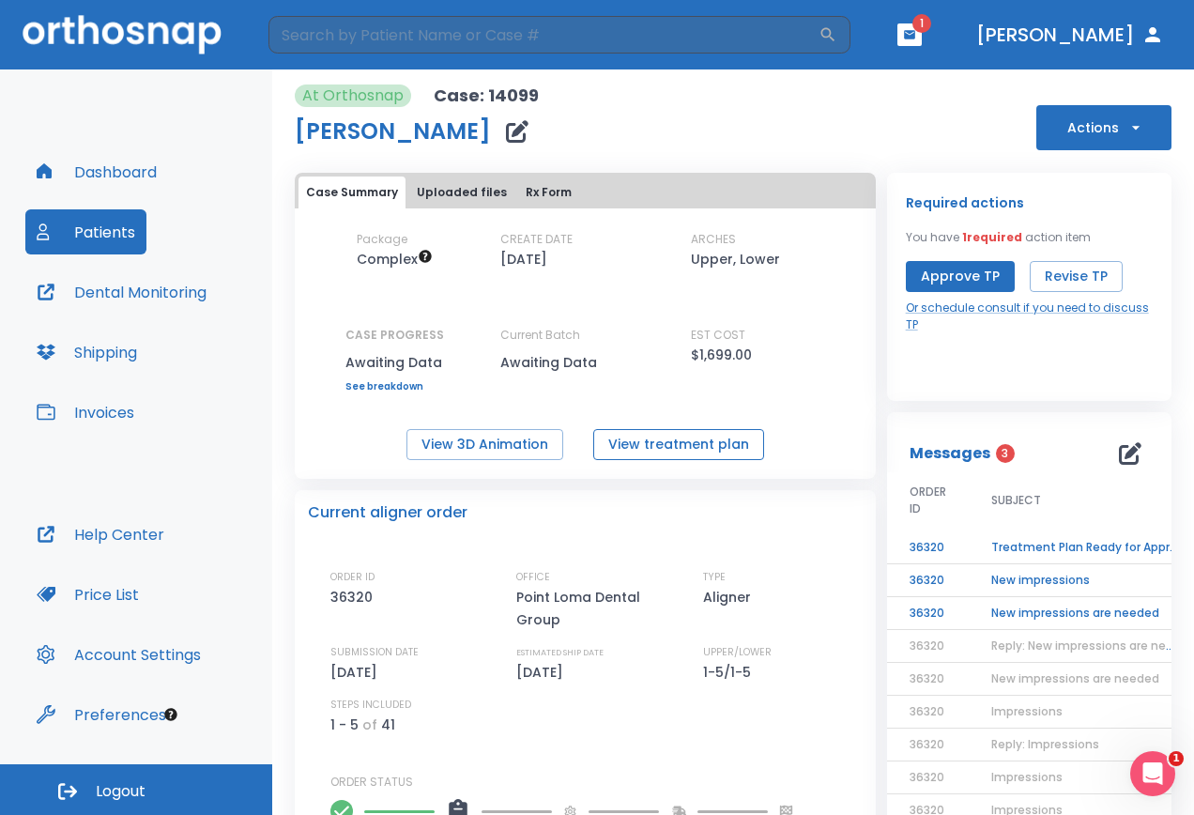
click at [667, 447] on button "View treatment plan" at bounding box center [678, 444] width 171 height 31
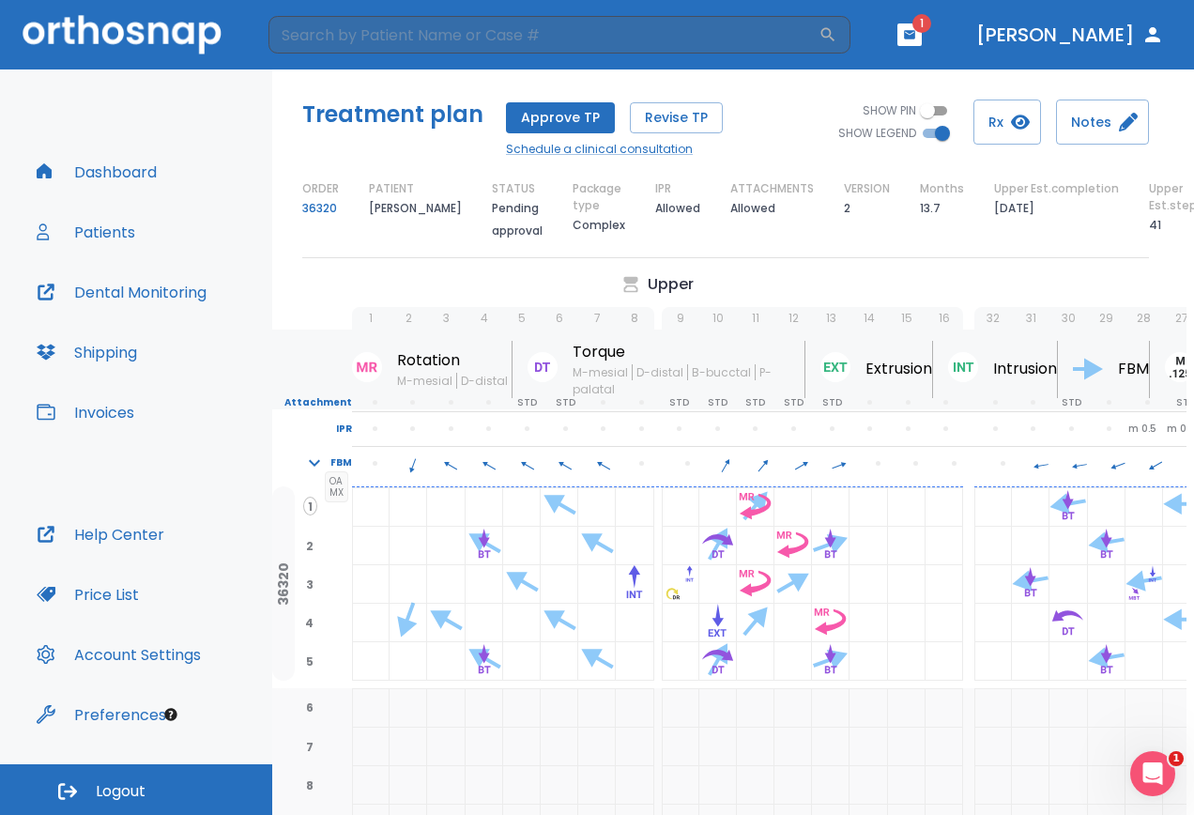
scroll to position [0, 3]
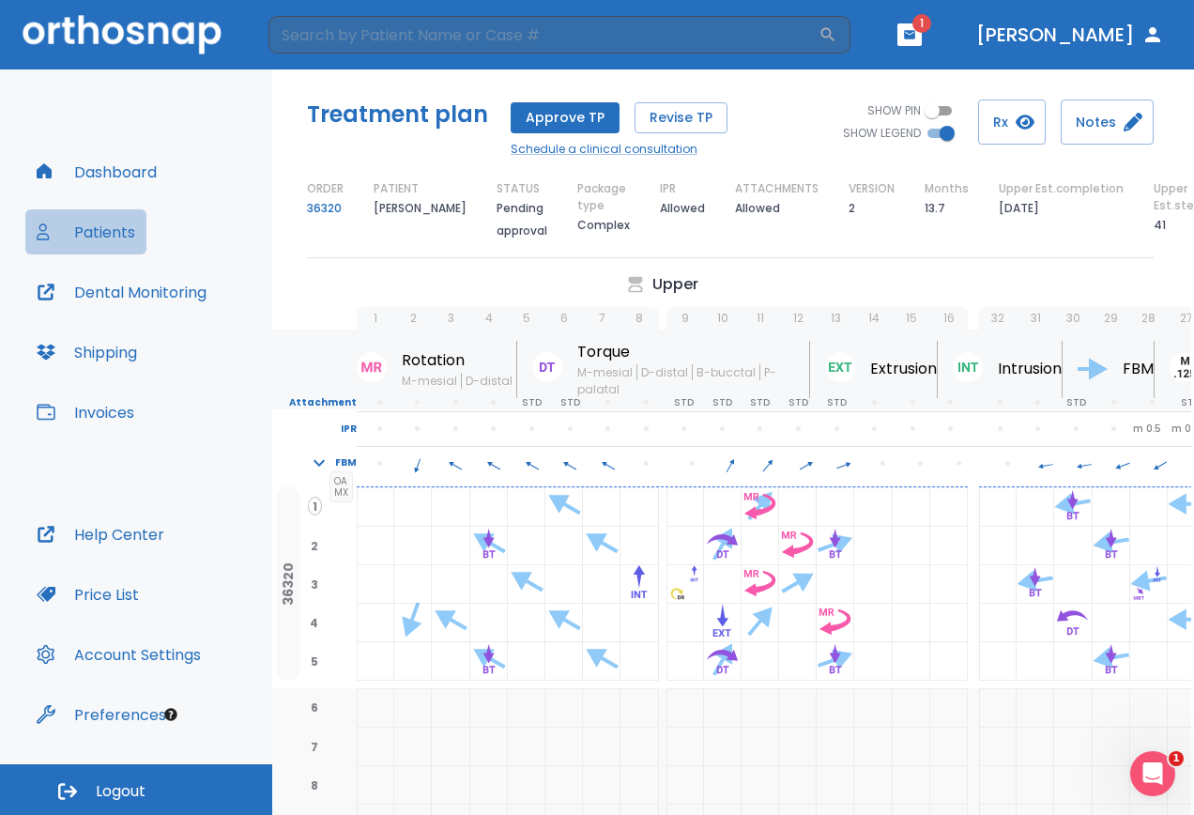
click at [90, 233] on button "Patients" at bounding box center [85, 231] width 121 height 45
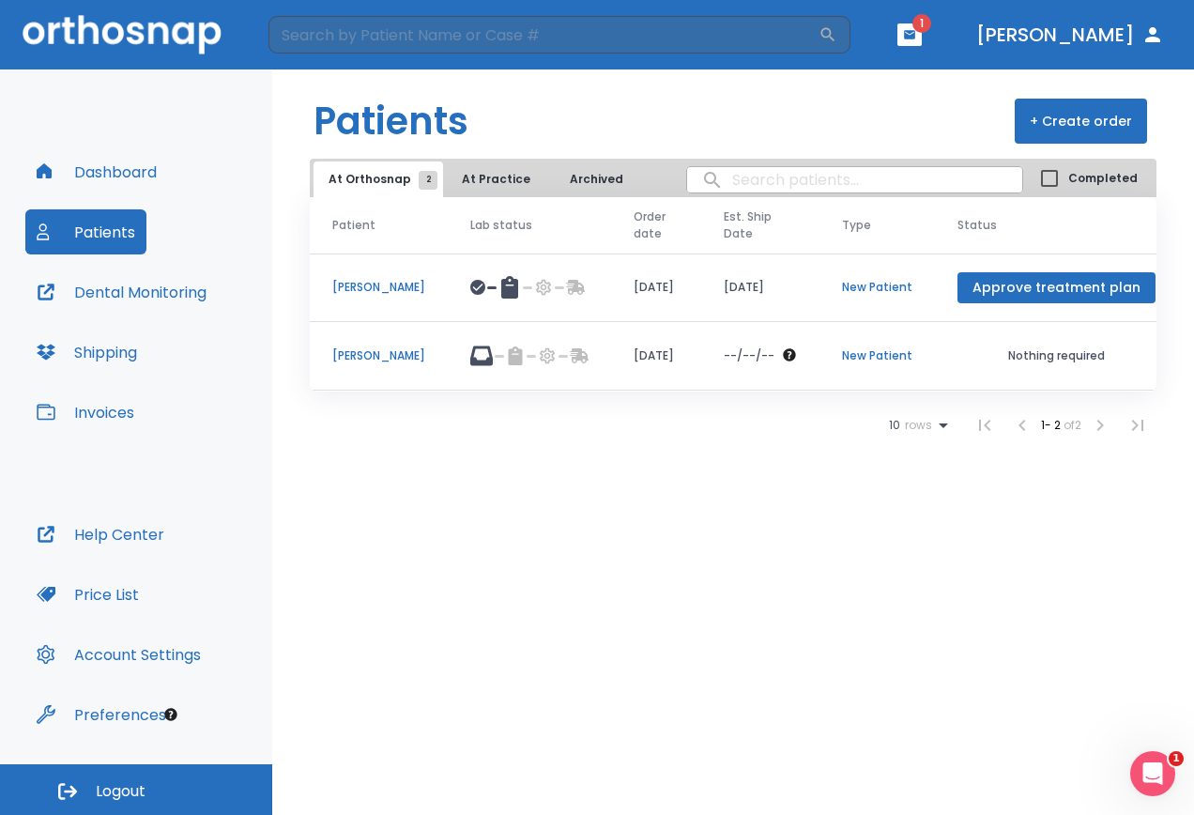
click at [357, 288] on p "[PERSON_NAME]" at bounding box center [378, 287] width 93 height 17
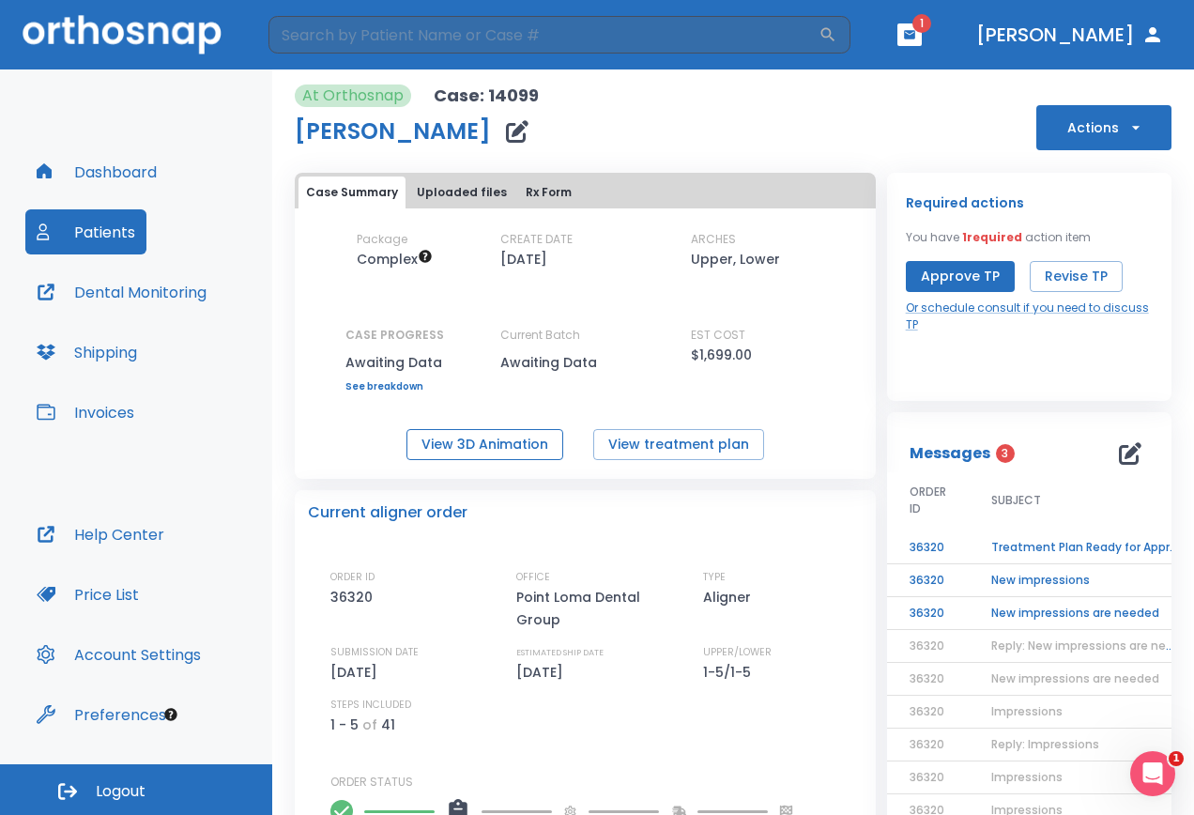
click at [480, 450] on button "View 3D Animation" at bounding box center [484, 444] width 157 height 31
drag, startPoint x: 1140, startPoint y: 759, endPoint x: 2265, endPoint y: 1493, distance: 1342.7
click at [1137, 756] on div "Open Intercom Messenger" at bounding box center [1150, 771] width 62 height 62
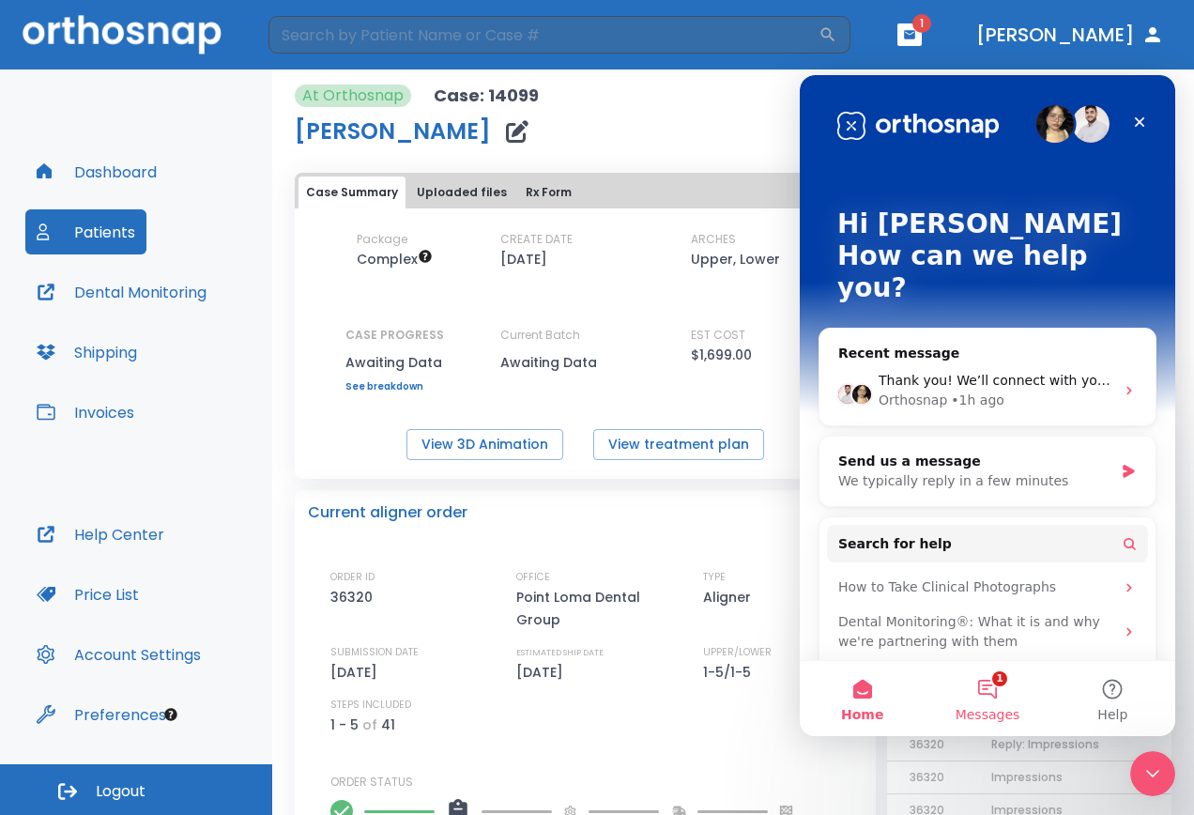
click at [997, 698] on button "1 Messages" at bounding box center [986, 698] width 125 height 75
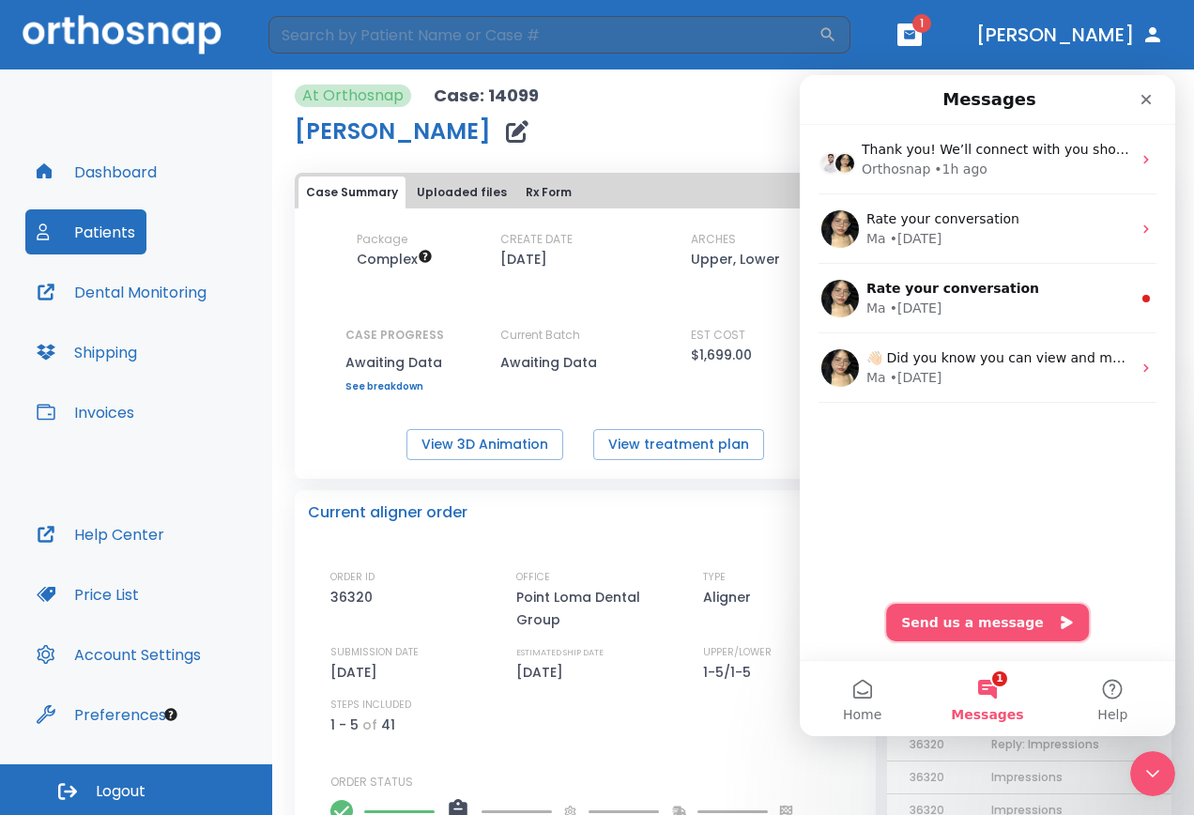
click at [978, 618] on button "Send us a message" at bounding box center [987, 622] width 203 height 38
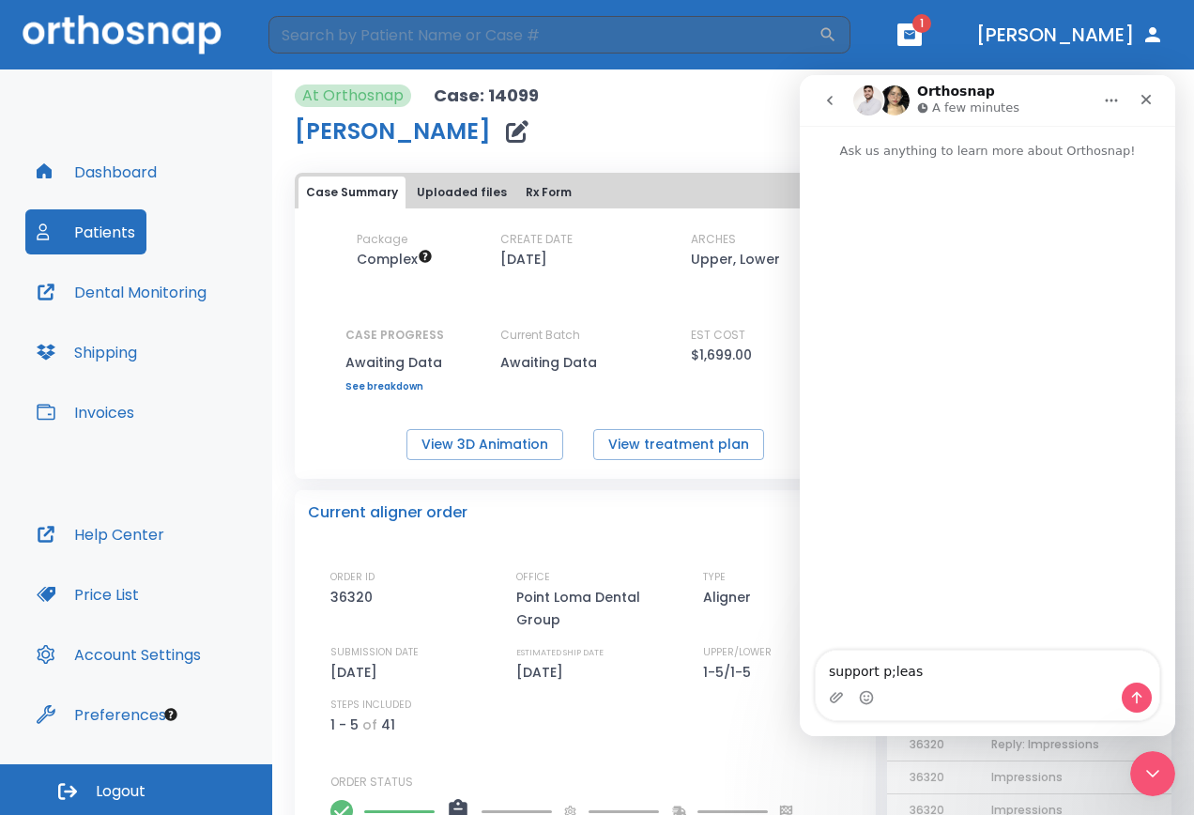
type textarea "support p;lease"
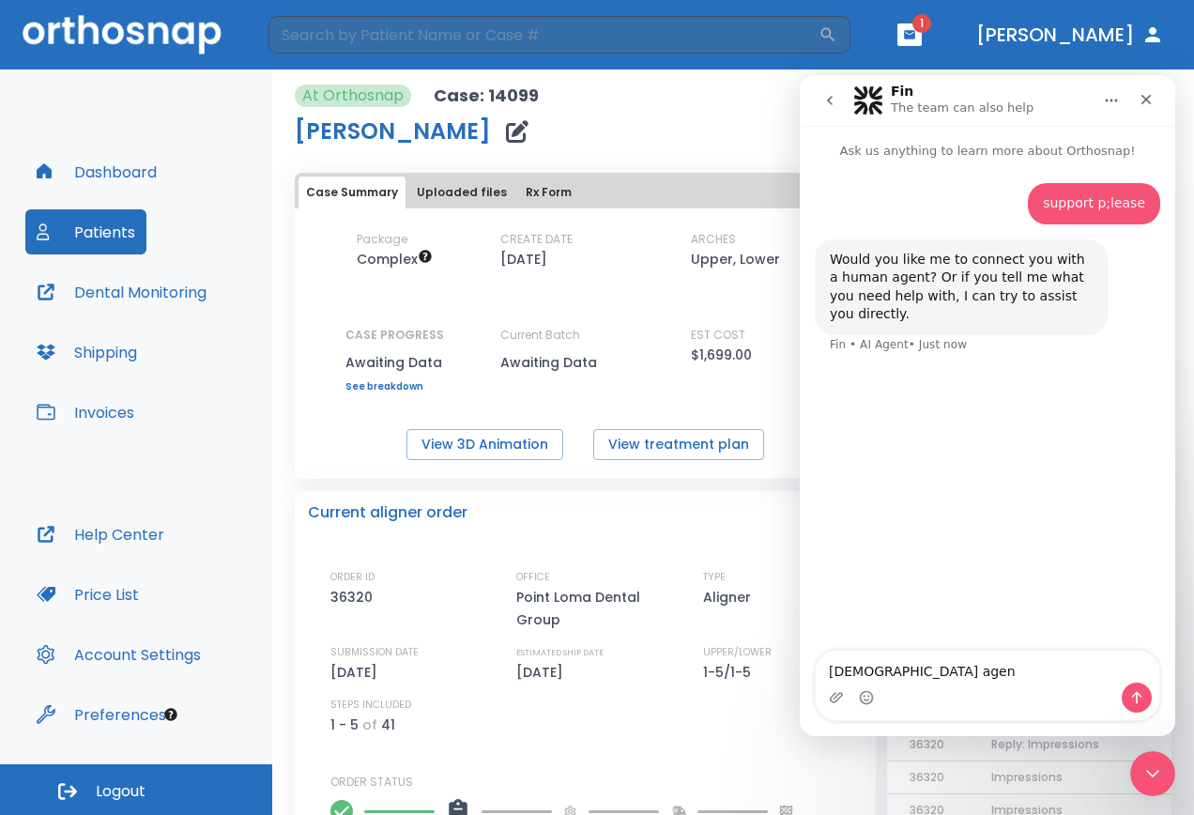
type textarea "[DEMOGRAPHIC_DATA] agent"
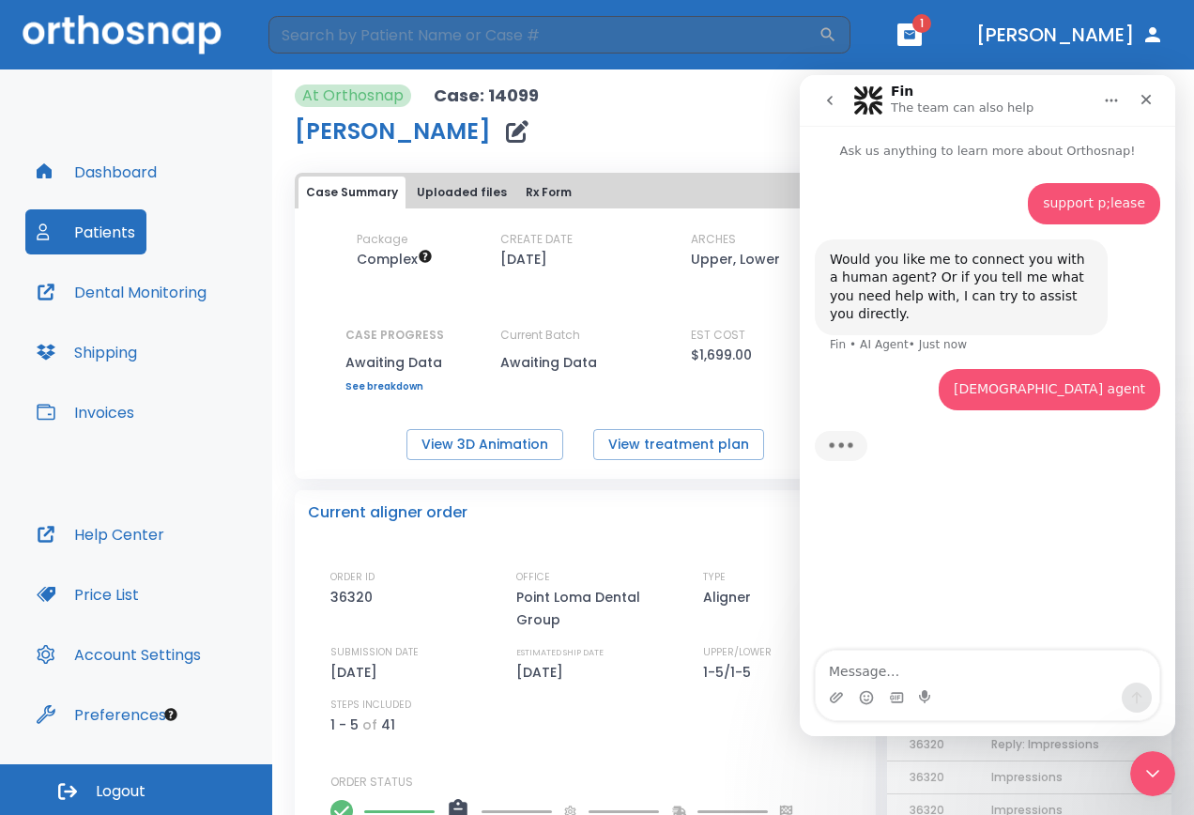
click at [916, 670] on textarea "Message…" at bounding box center [987, 666] width 343 height 32
type textarea "human agent"
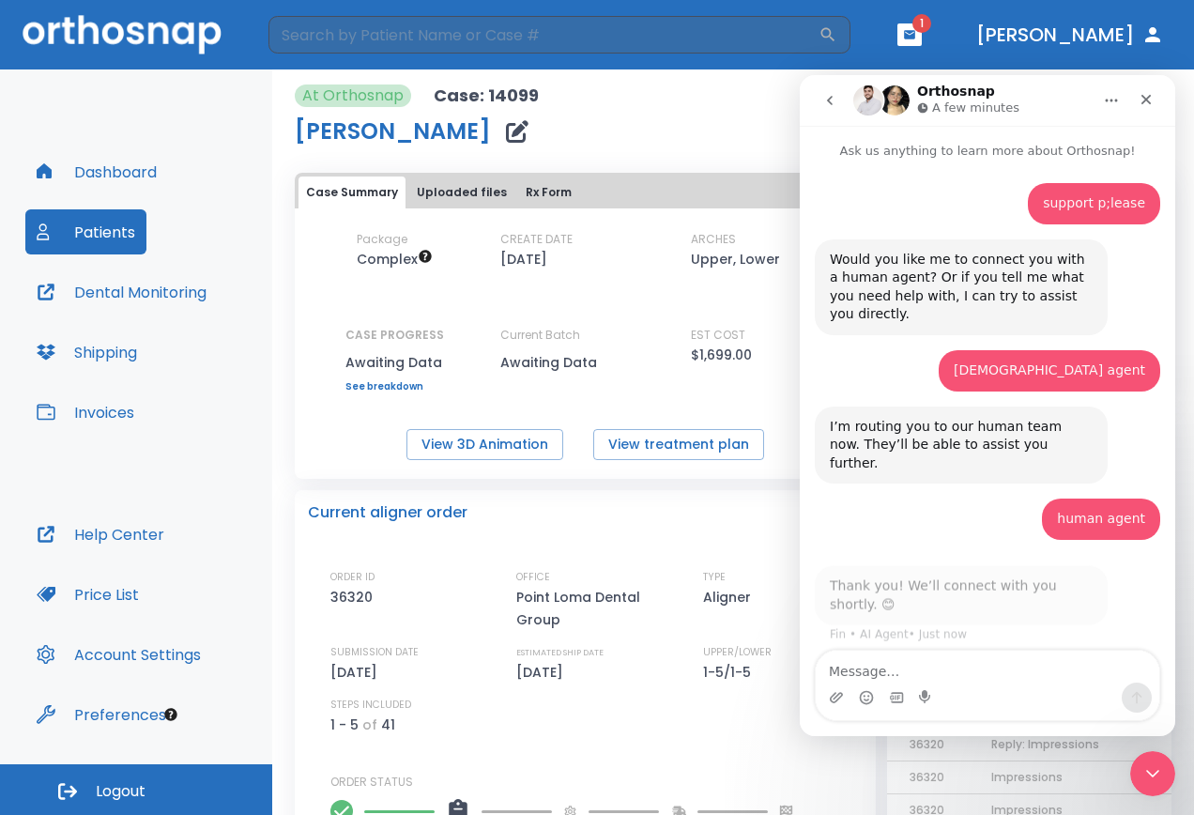
click at [916, 670] on textarea "Message…" at bounding box center [987, 666] width 343 height 32
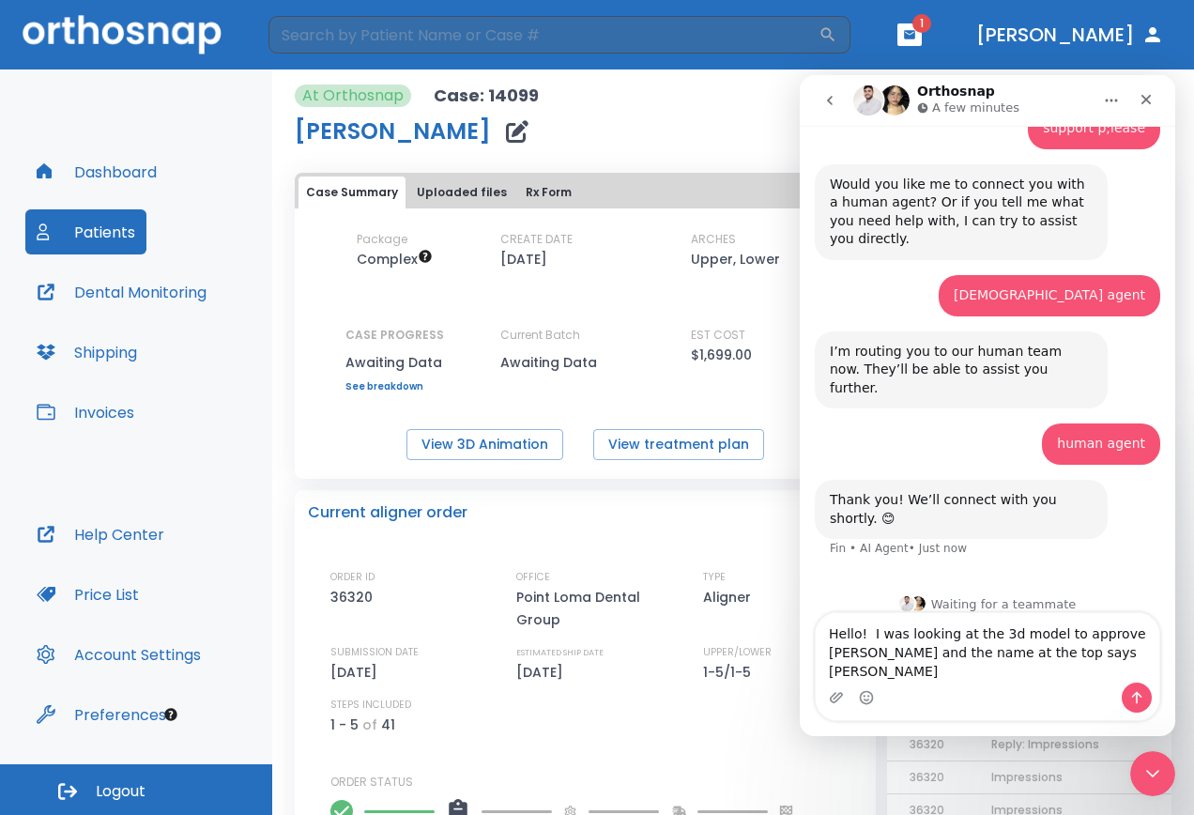
scroll to position [56, 0]
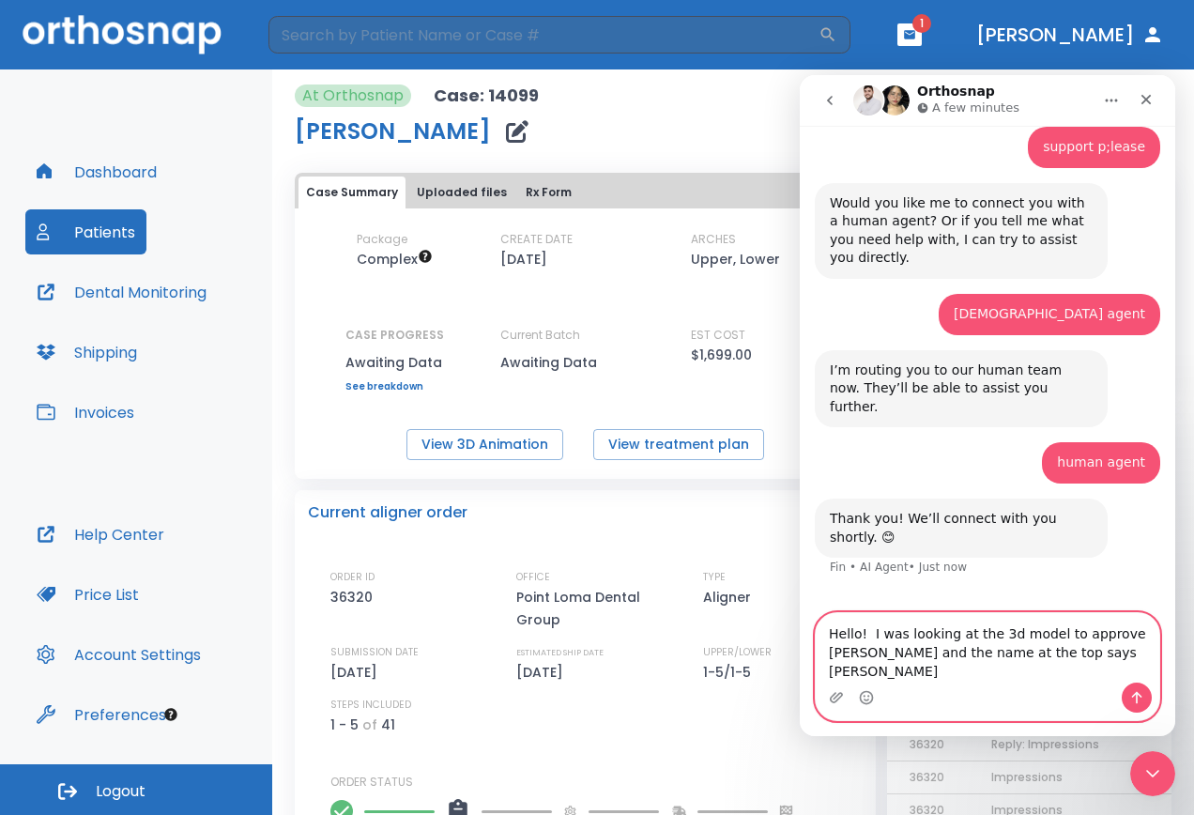
type textarea "Hello! I was looking at the 3d model to approve [PERSON_NAME] and the name at t…"
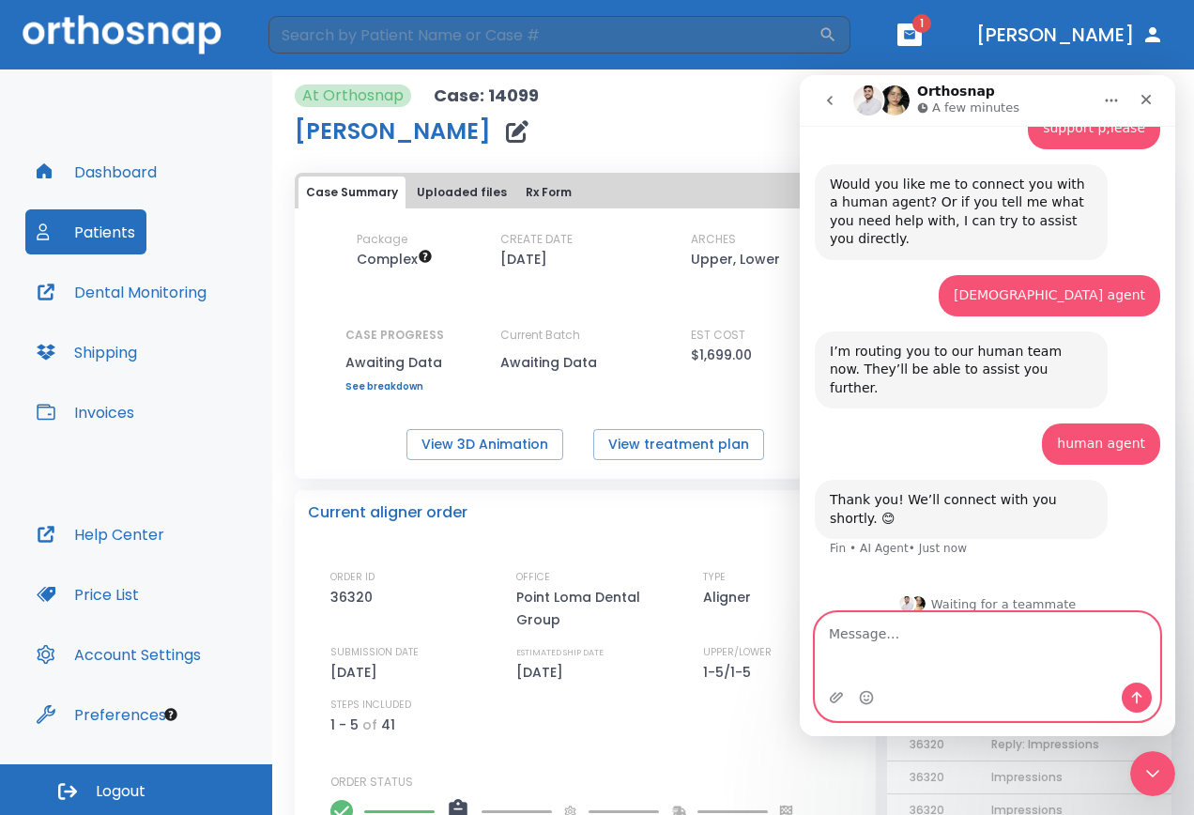
scroll to position [130, 0]
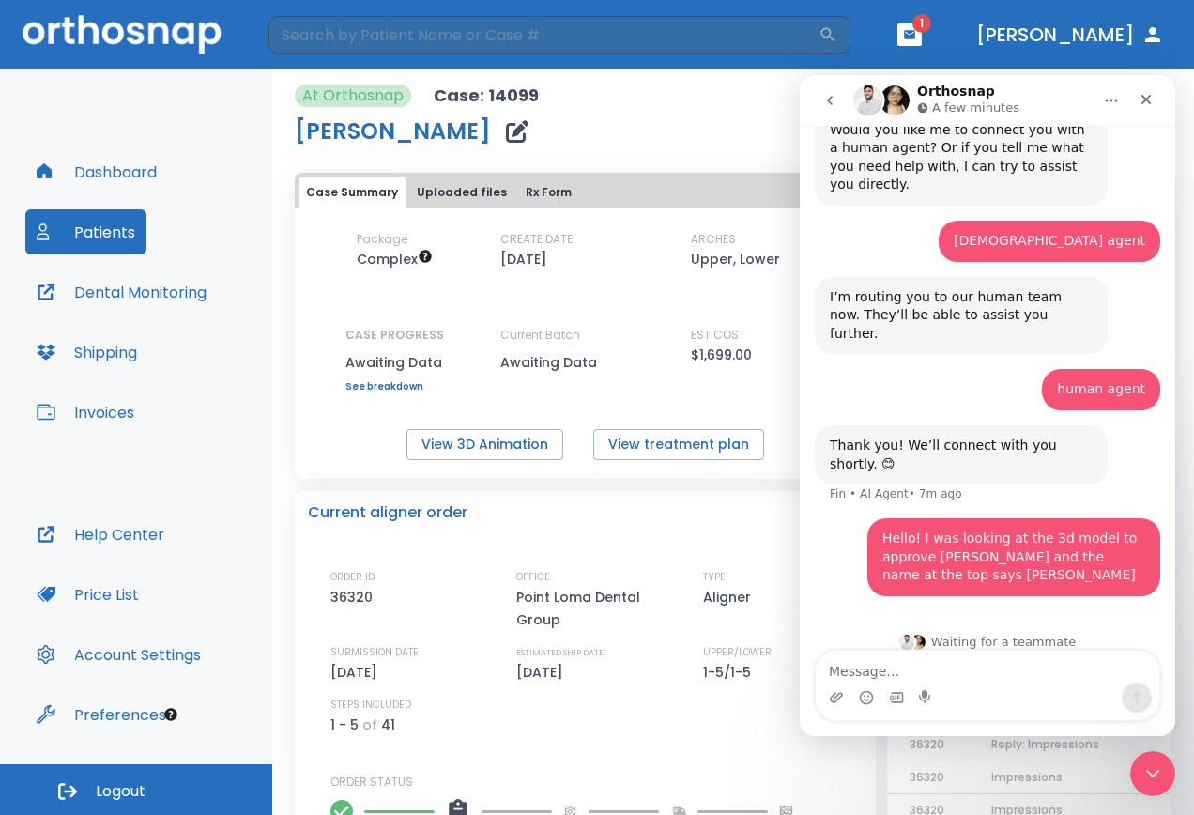
click at [1120, 98] on button "Home" at bounding box center [1111, 101] width 36 height 36
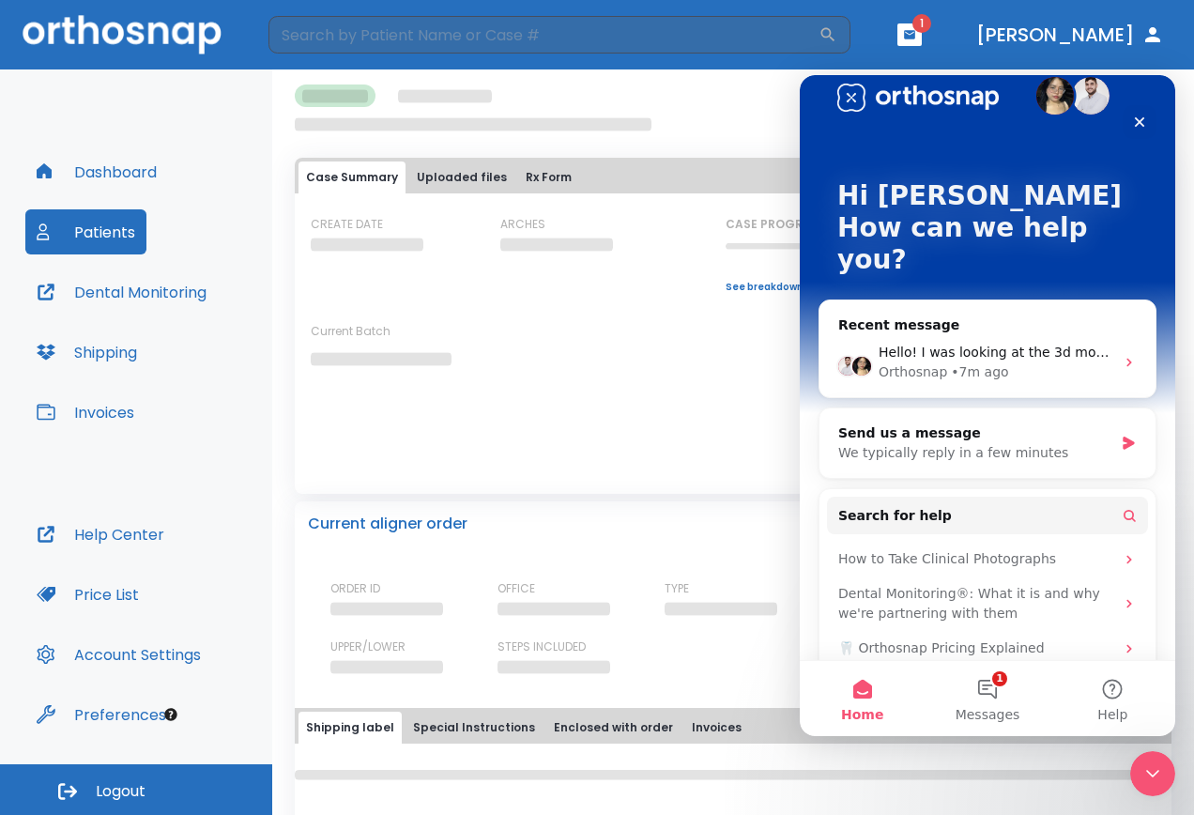
scroll to position [54, 0]
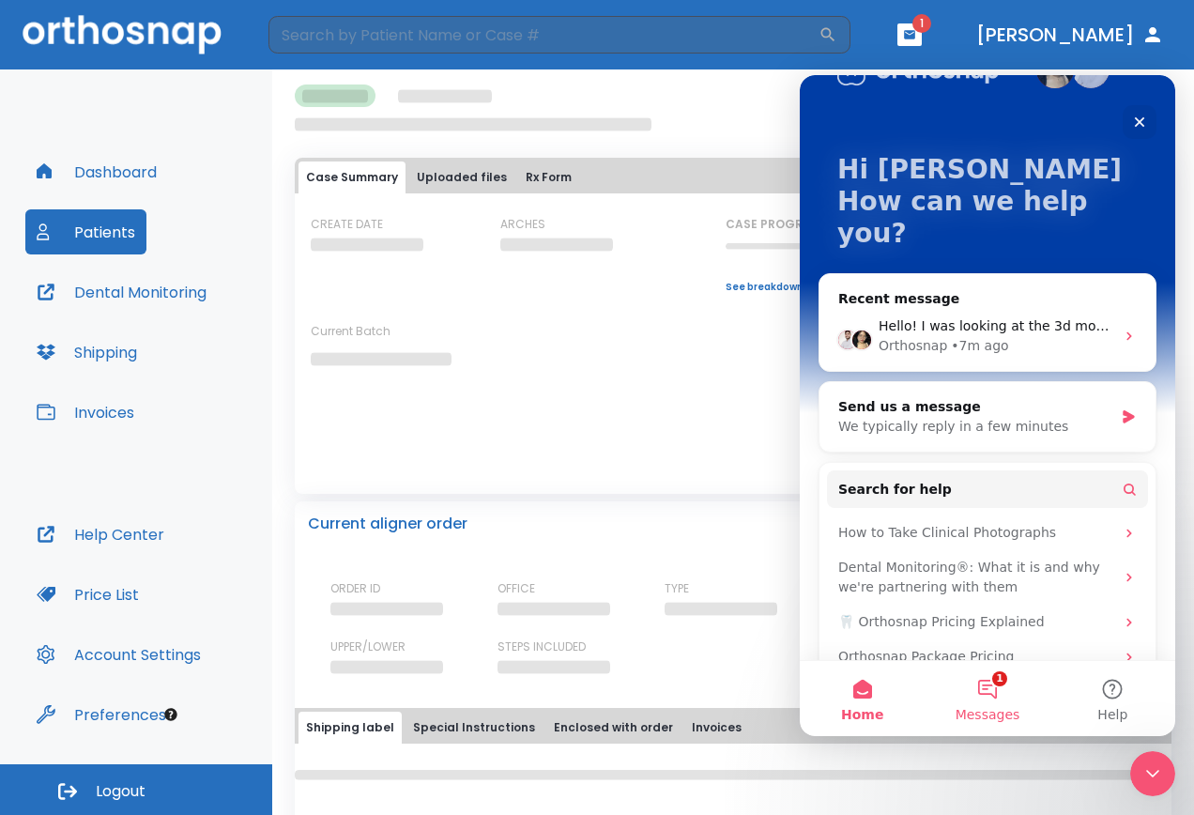
click at [989, 694] on button "1 Messages" at bounding box center [986, 698] width 125 height 75
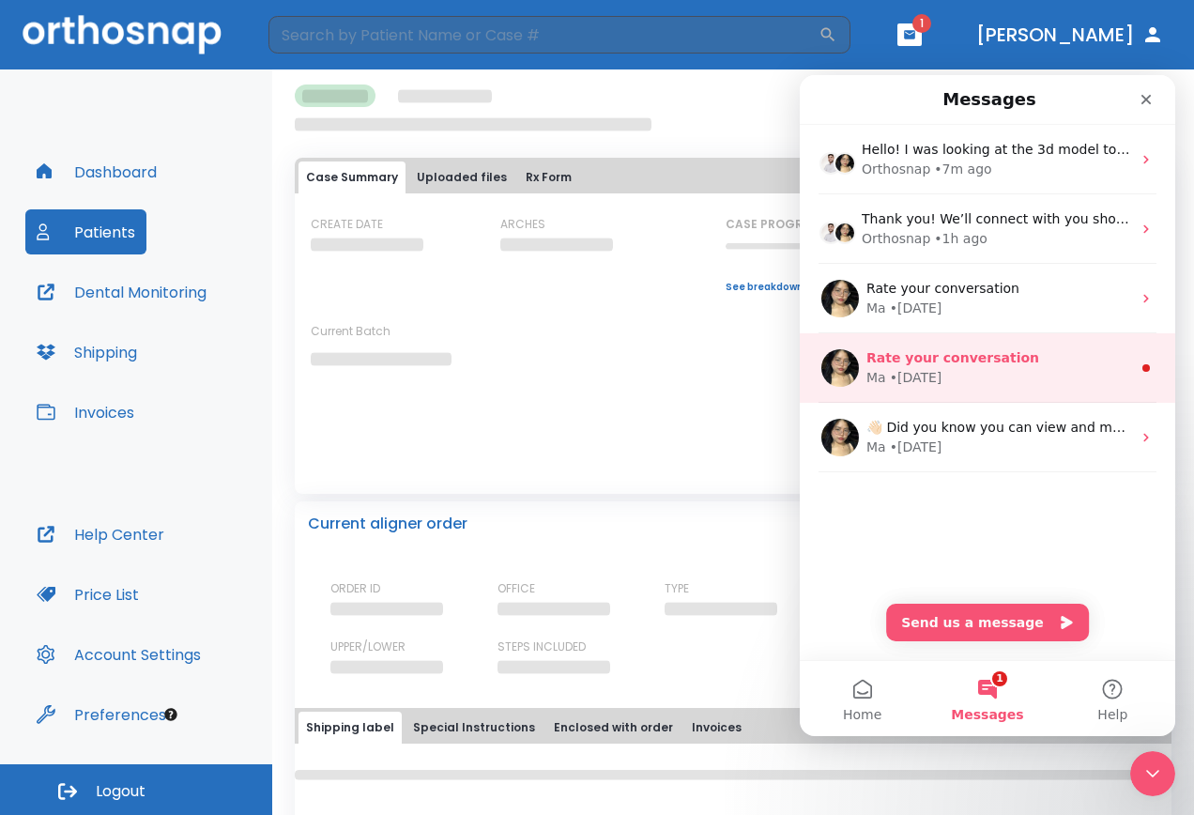
click at [963, 374] on div "Ma • [DATE]" at bounding box center [998, 378] width 265 height 20
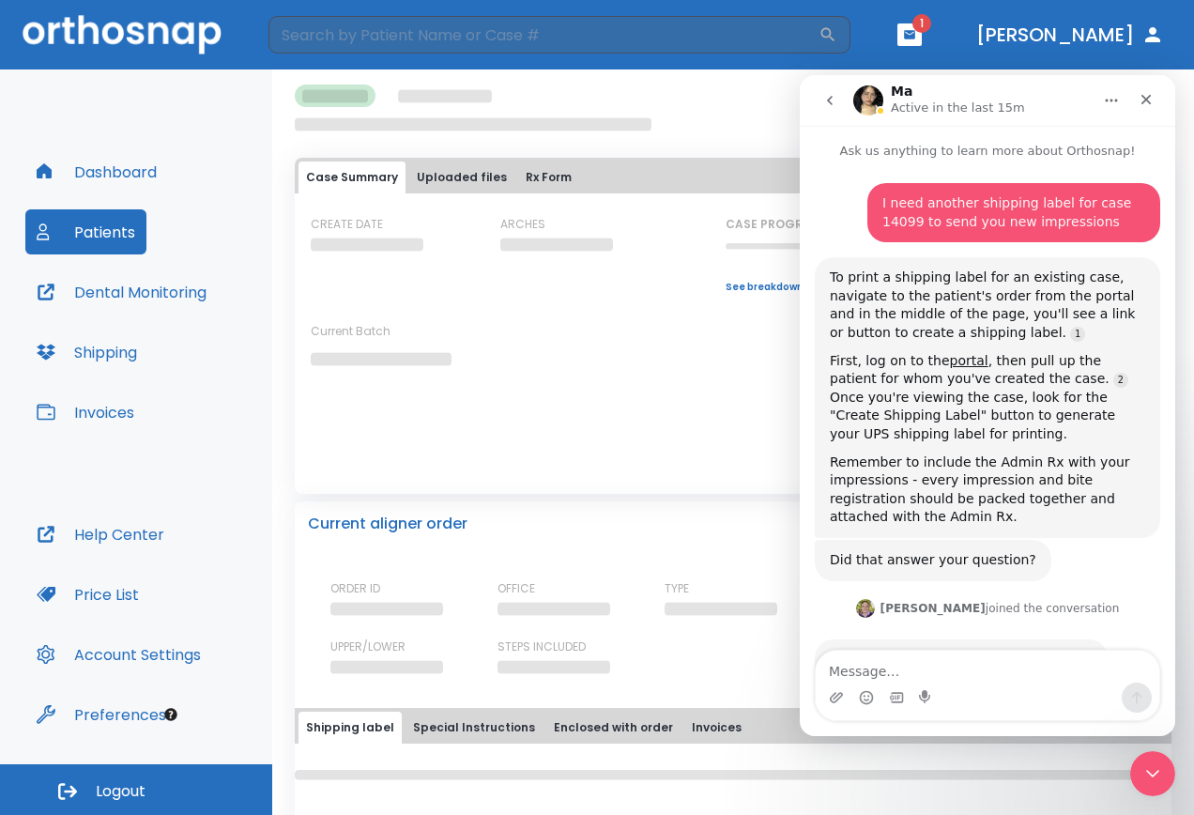
scroll to position [51, 0]
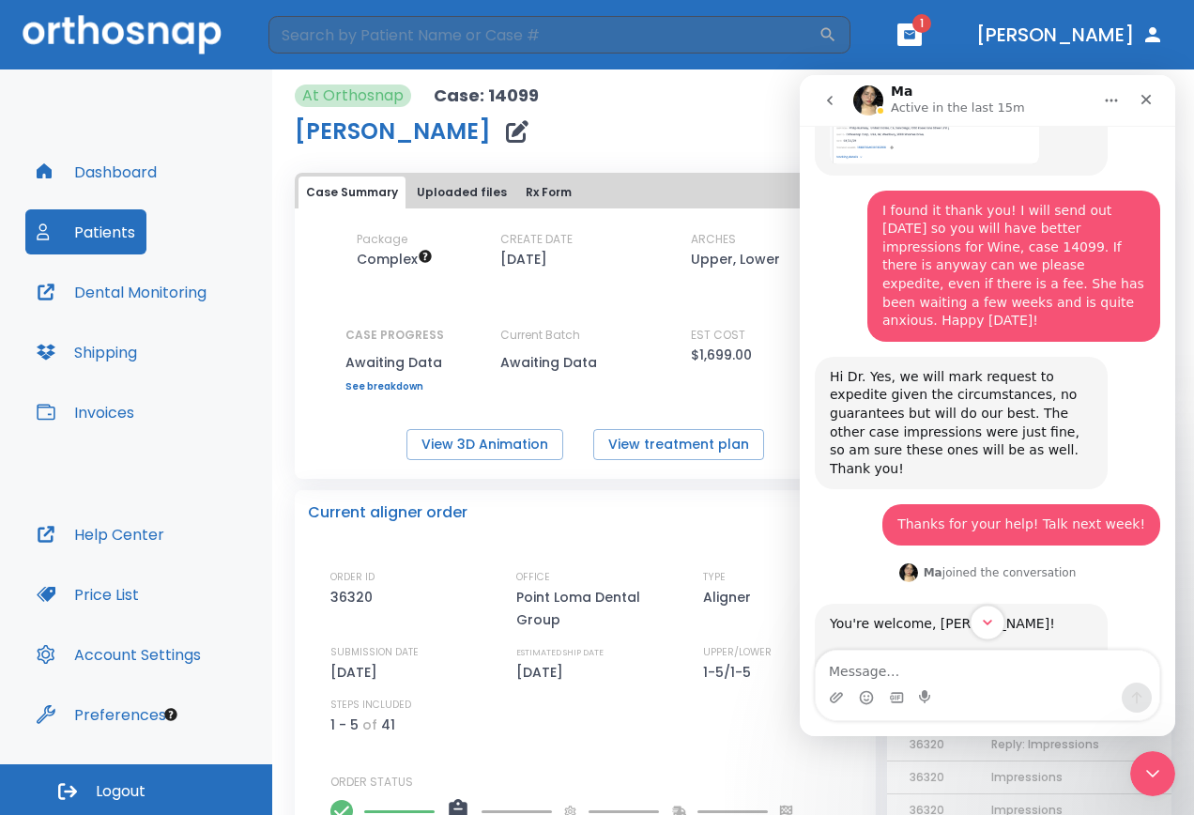
click at [992, 618] on icon "Scroll to bottom" at bounding box center [987, 622] width 17 height 17
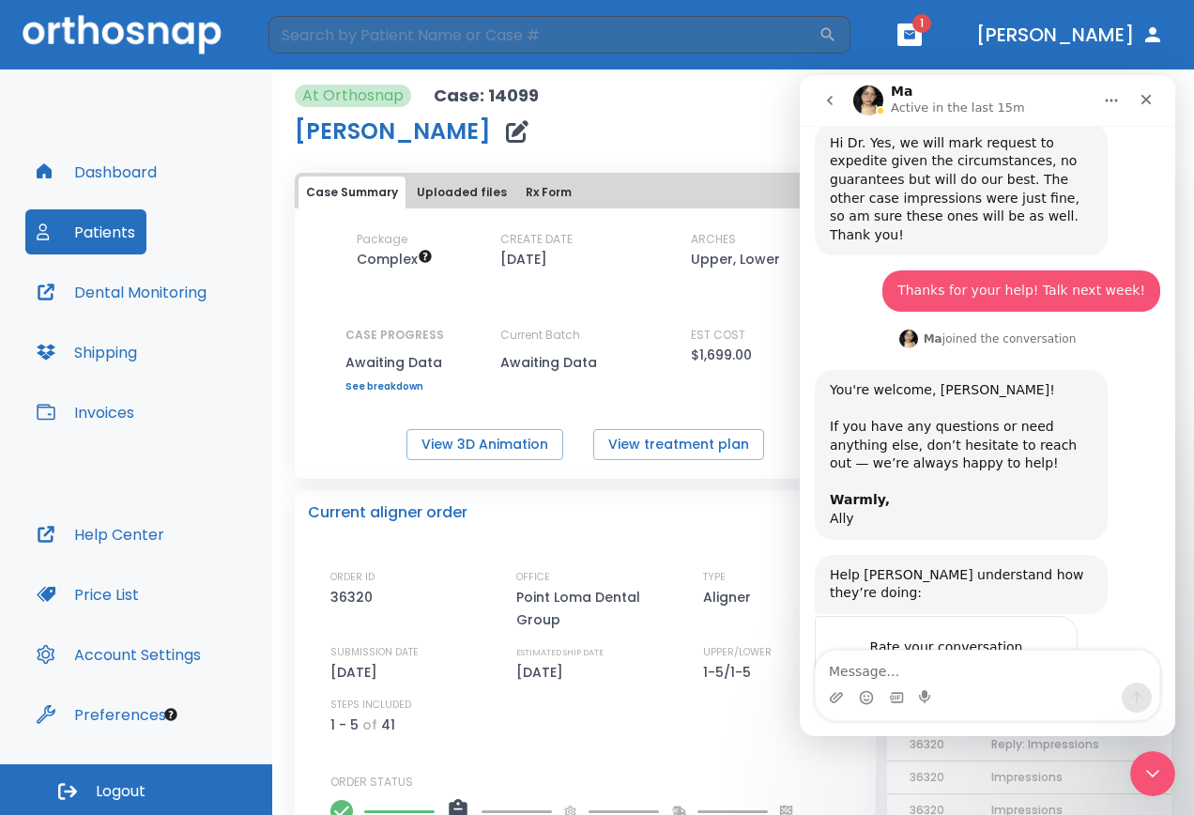
scroll to position [1418, 0]
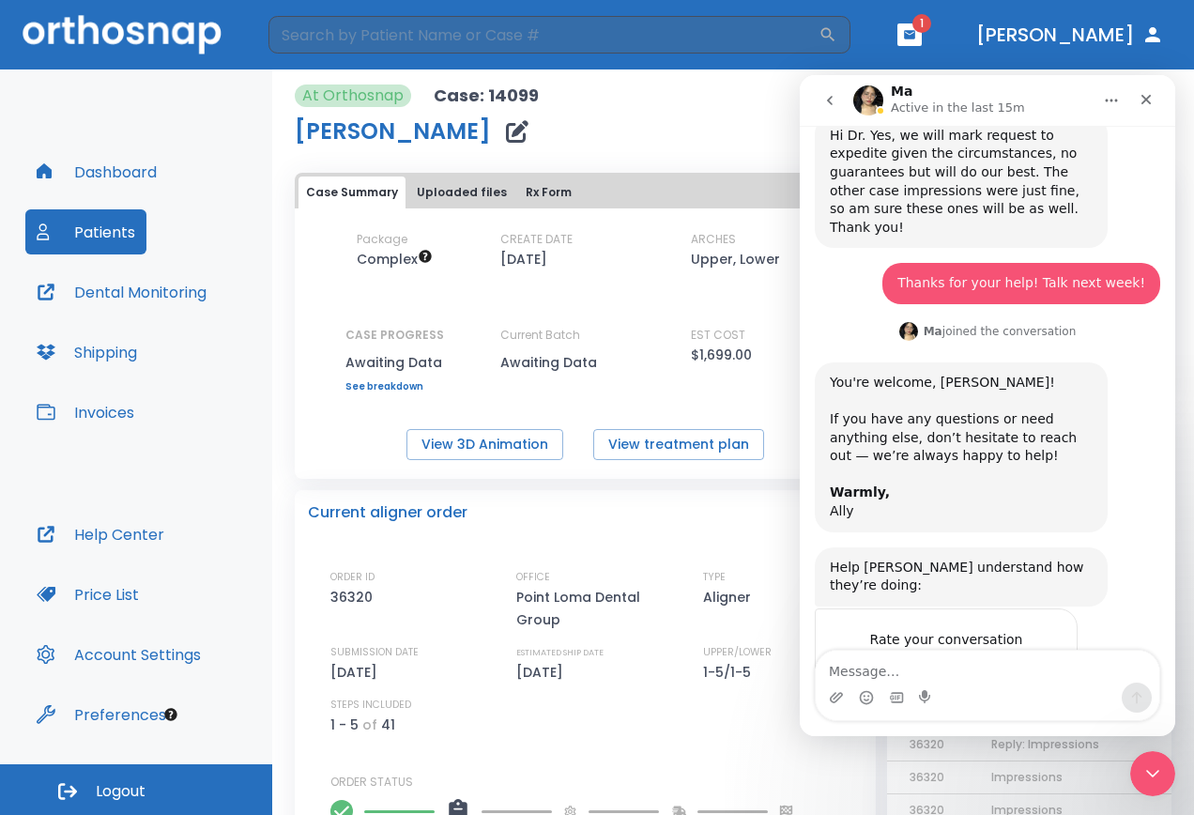
click at [991, 660] on span "Great" at bounding box center [990, 677] width 34 height 34
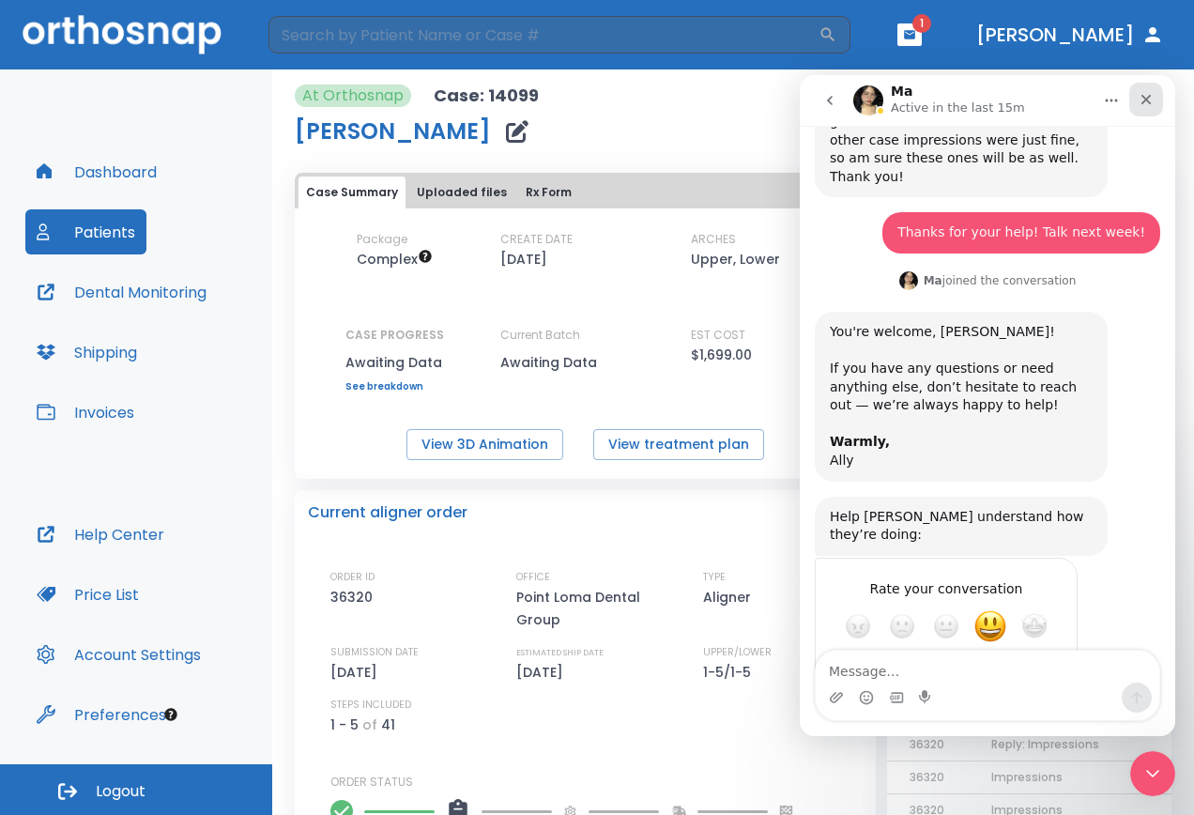
click at [1151, 101] on icon "Close" at bounding box center [1145, 99] width 15 height 15
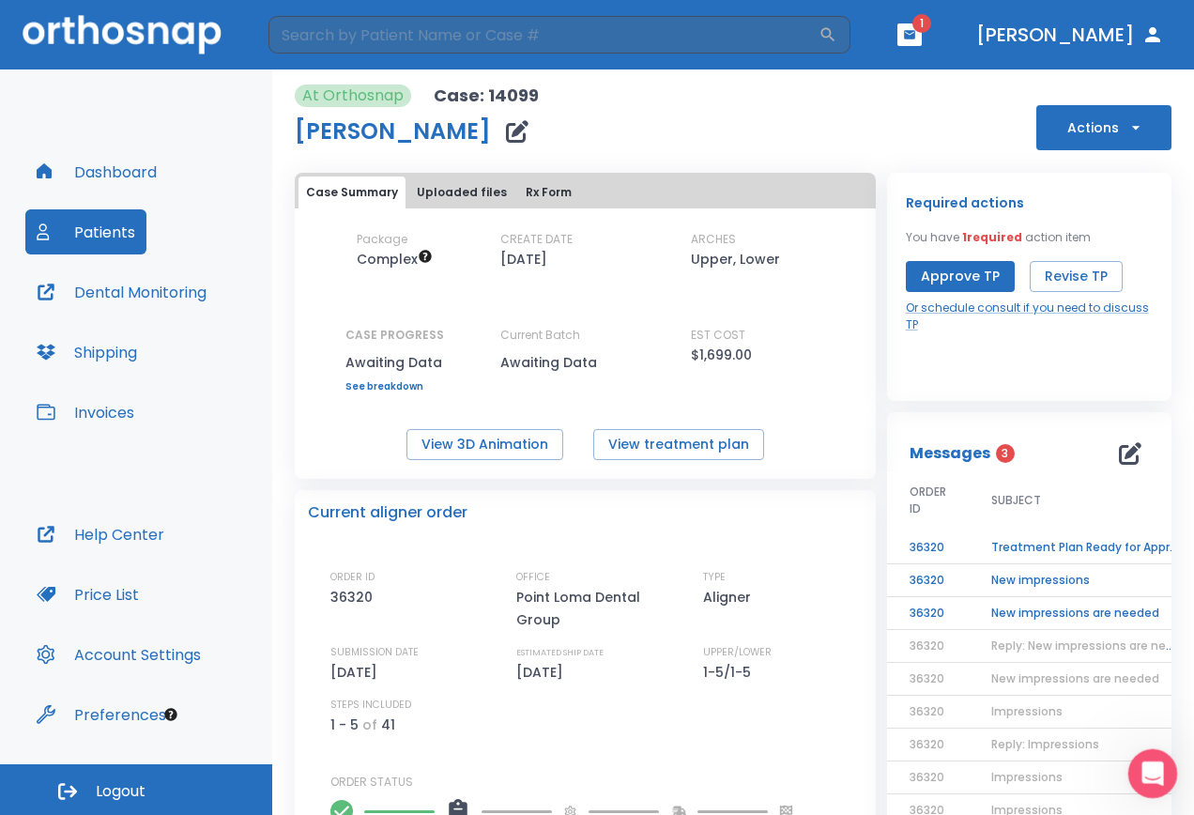
click at [1154, 776] on icon "Open Intercom Messenger" at bounding box center [1150, 770] width 31 height 31
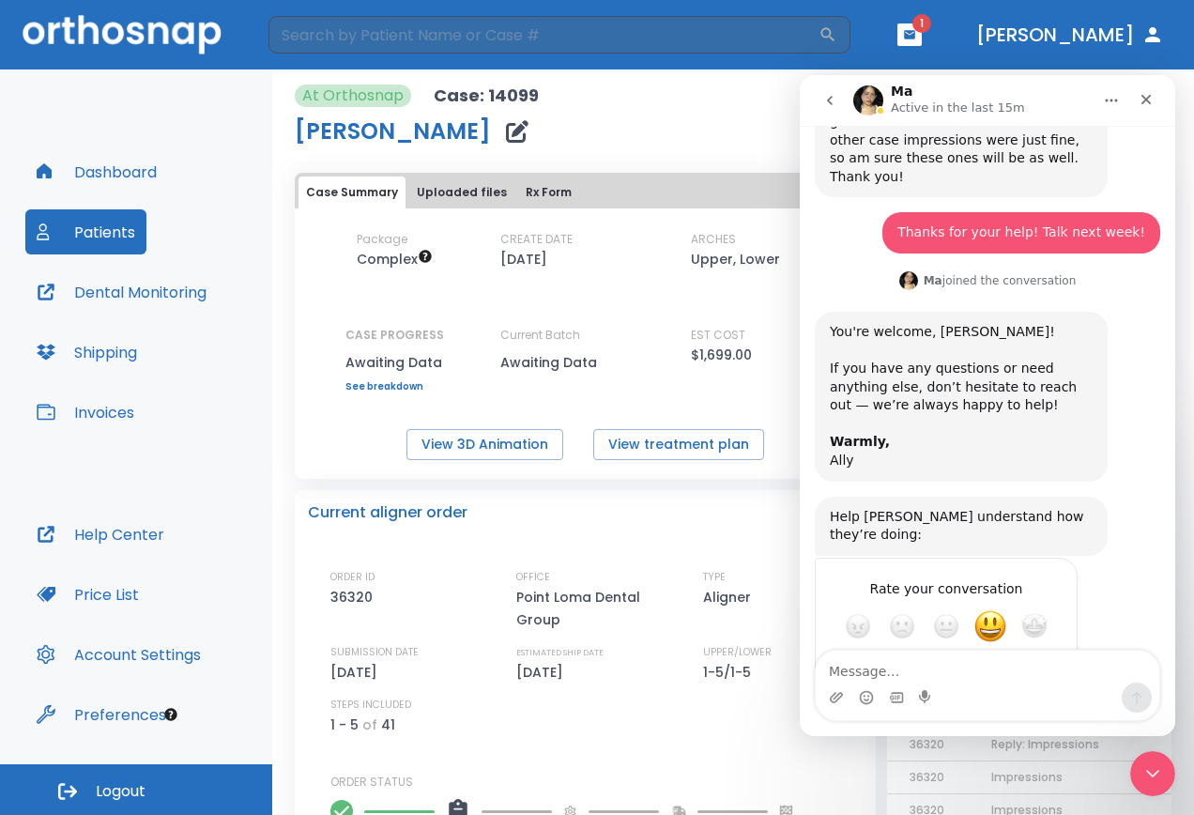
click at [827, 99] on icon "go back" at bounding box center [829, 100] width 15 height 15
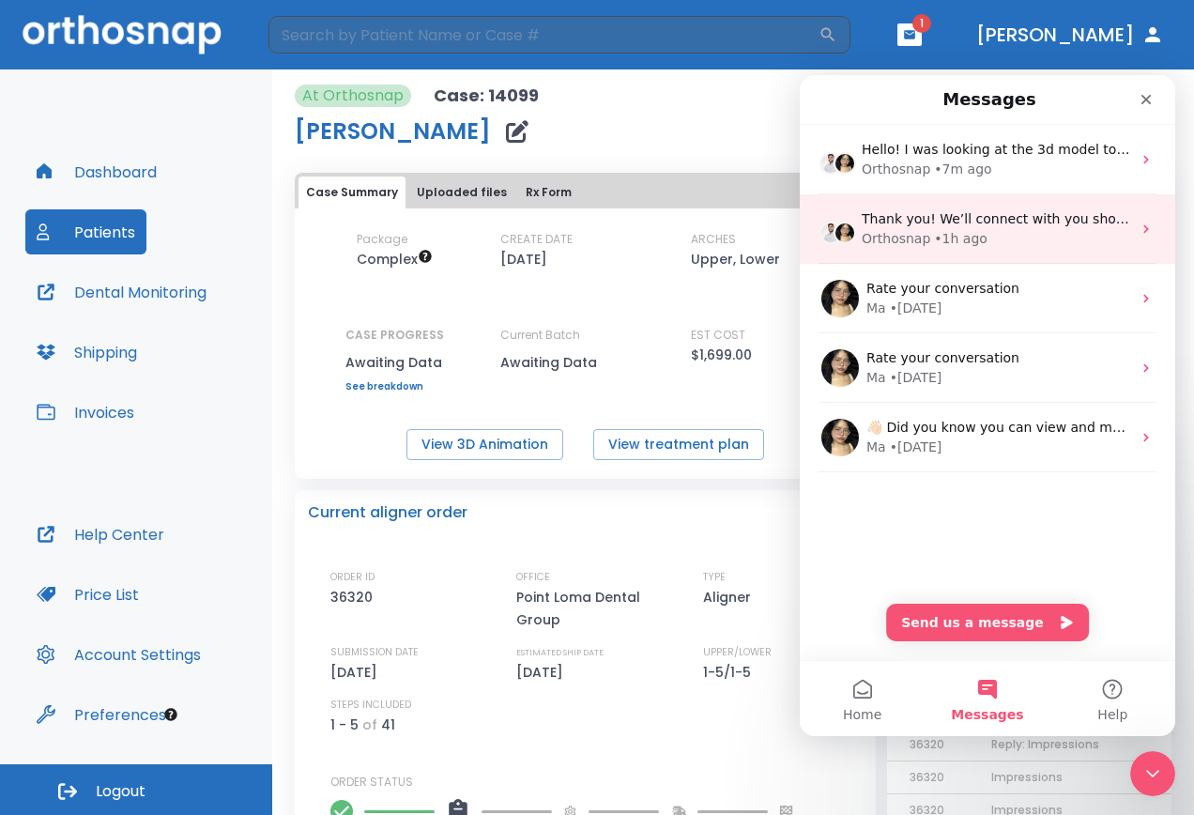
drag, startPoint x: 952, startPoint y: 228, endPoint x: 950, endPoint y: 196, distance: 32.0
click at [950, 196] on div "Thank you! We’ll connect with you shortly. 😊 Orthosnap • 1h ago" at bounding box center [987, 228] width 375 height 69
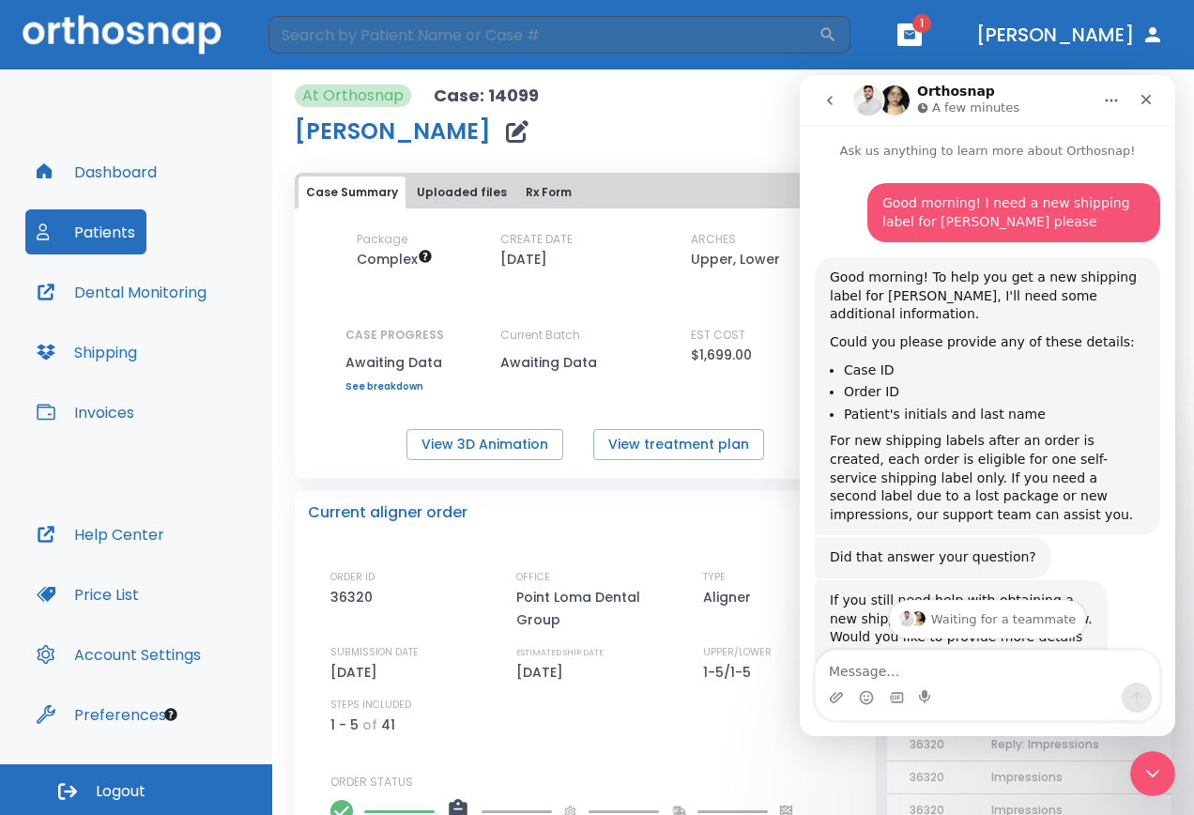
click at [840, 103] on button "go back" at bounding box center [830, 101] width 36 height 36
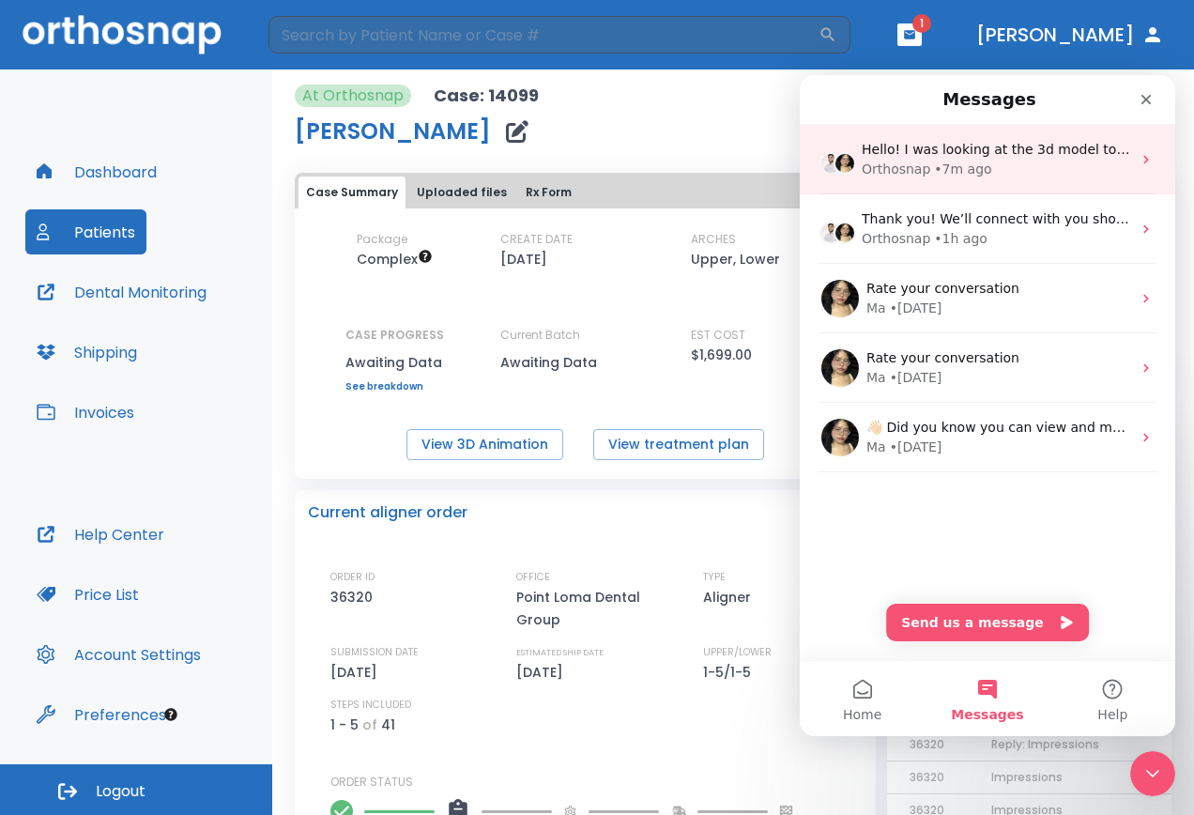
click at [978, 166] on div "• 7m ago" at bounding box center [962, 170] width 57 height 20
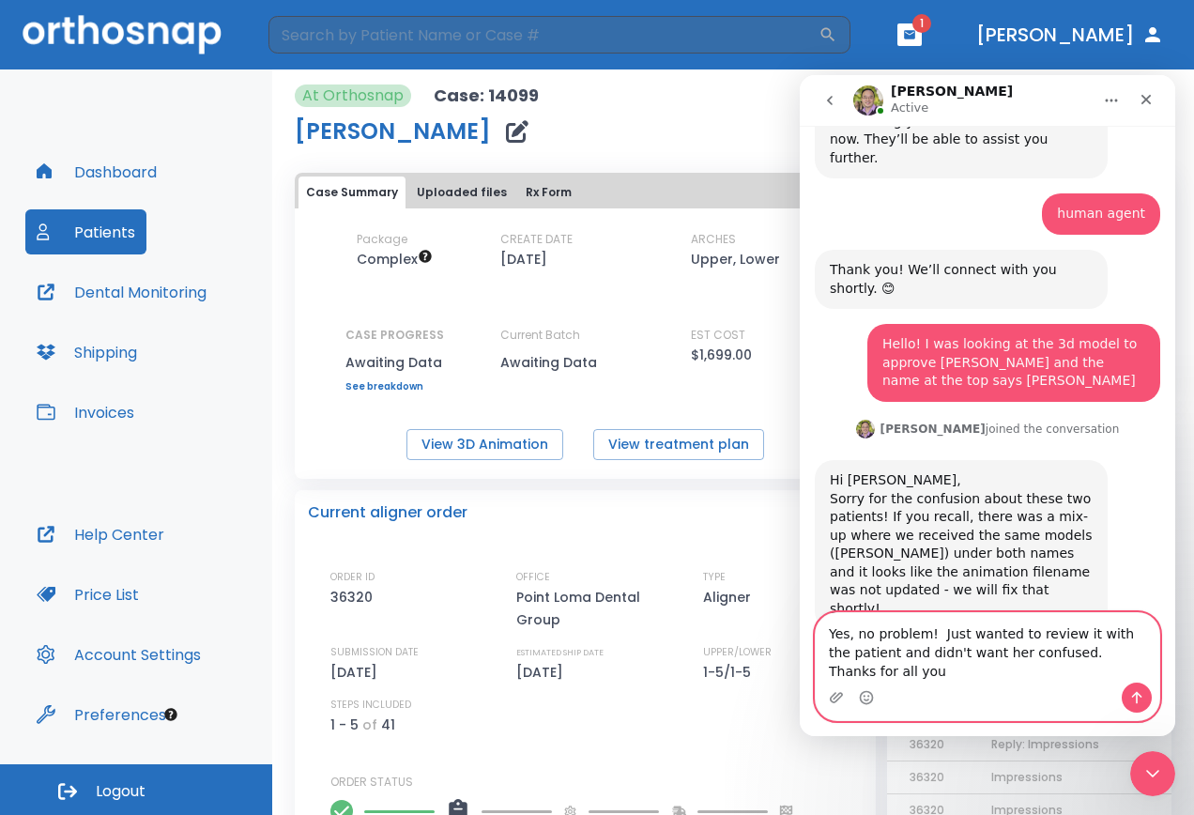
scroll to position [324, 0]
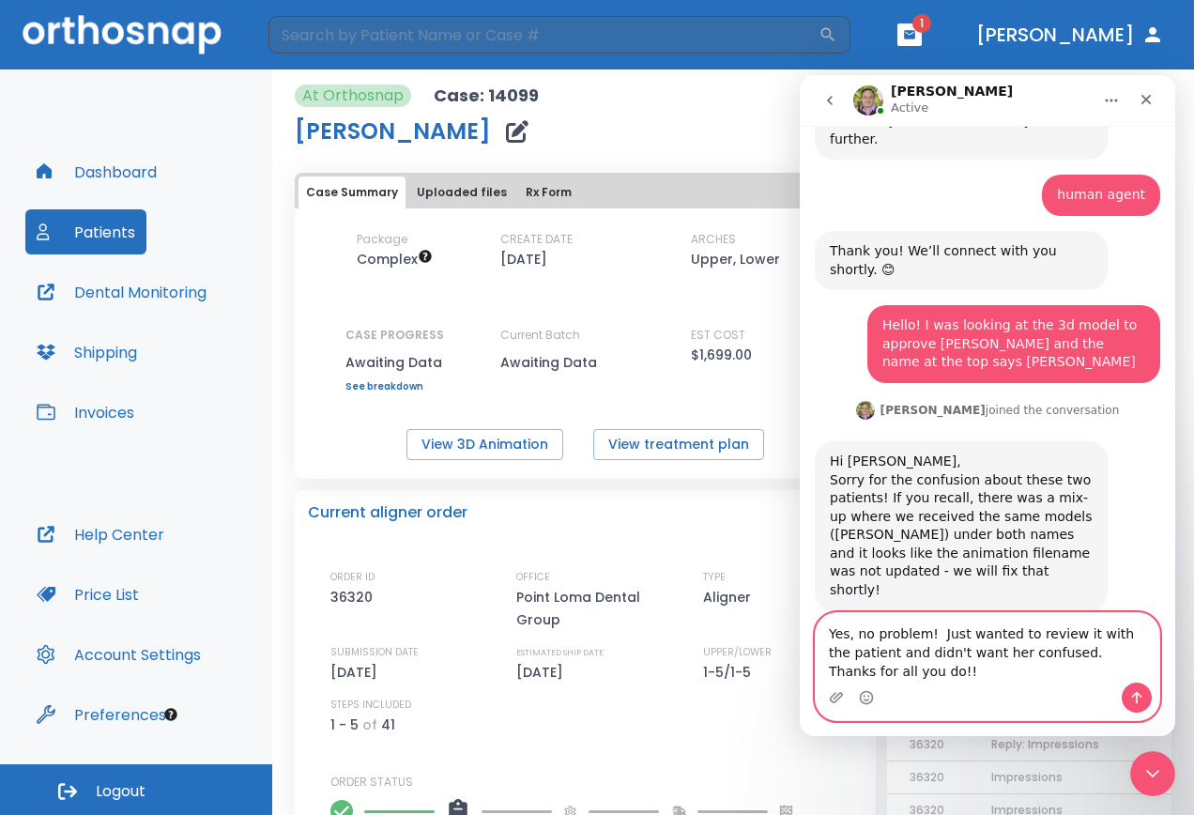
type textarea "Yes, no problem! Just wanted to review it with the patient and didn't want her …"
click at [1132, 697] on icon "Send a message…" at bounding box center [1136, 697] width 15 height 15
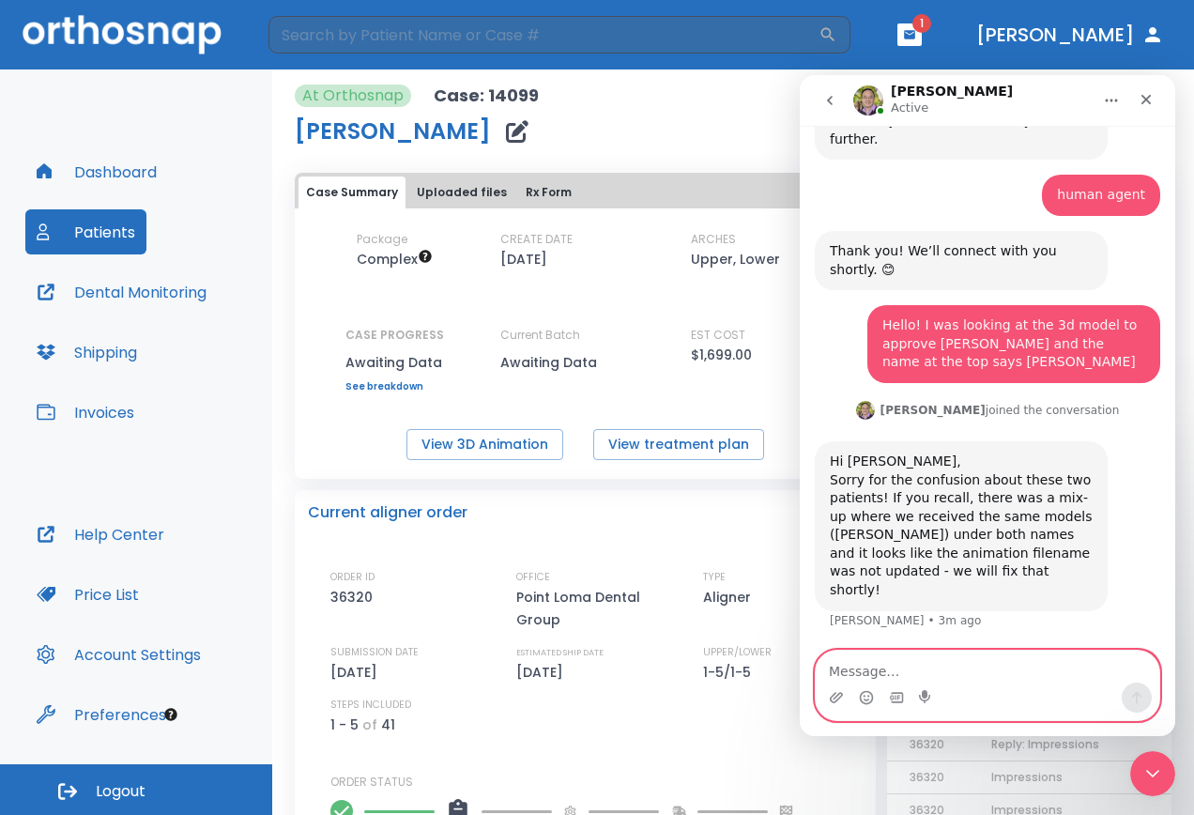
scroll to position [379, 0]
